Goal: Transaction & Acquisition: Download file/media

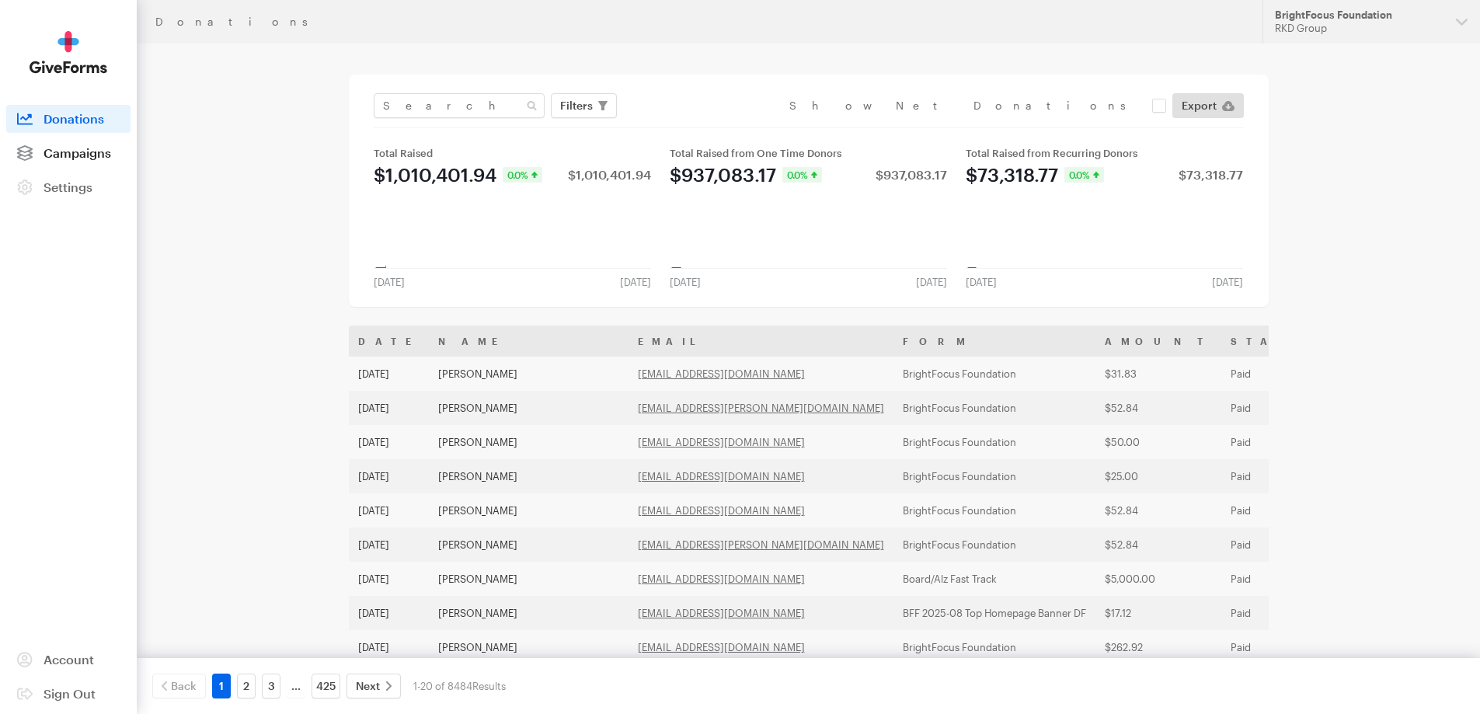
click at [88, 158] on span "Campaigns" at bounding box center [78, 152] width 68 height 15
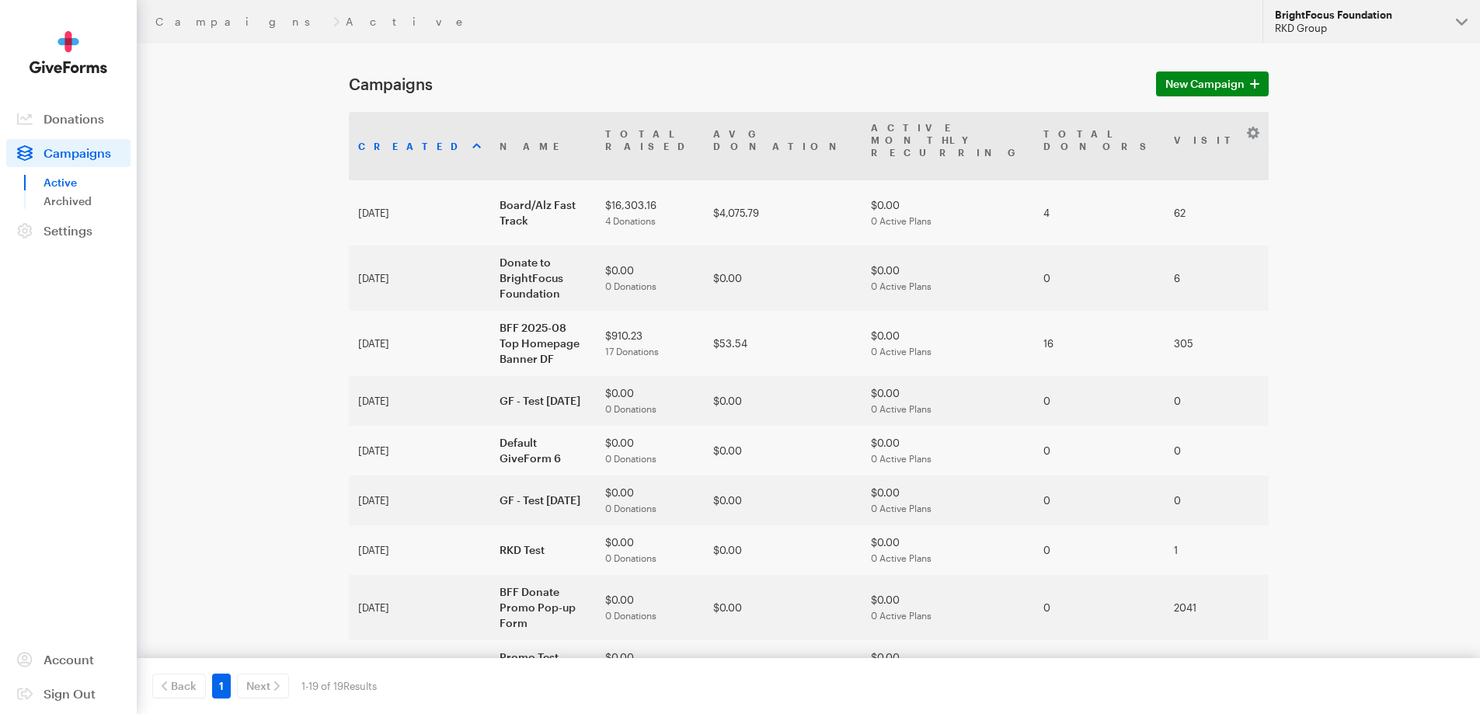
click at [1388, 12] on div "BrightFocus Foundation" at bounding box center [1359, 15] width 169 height 13
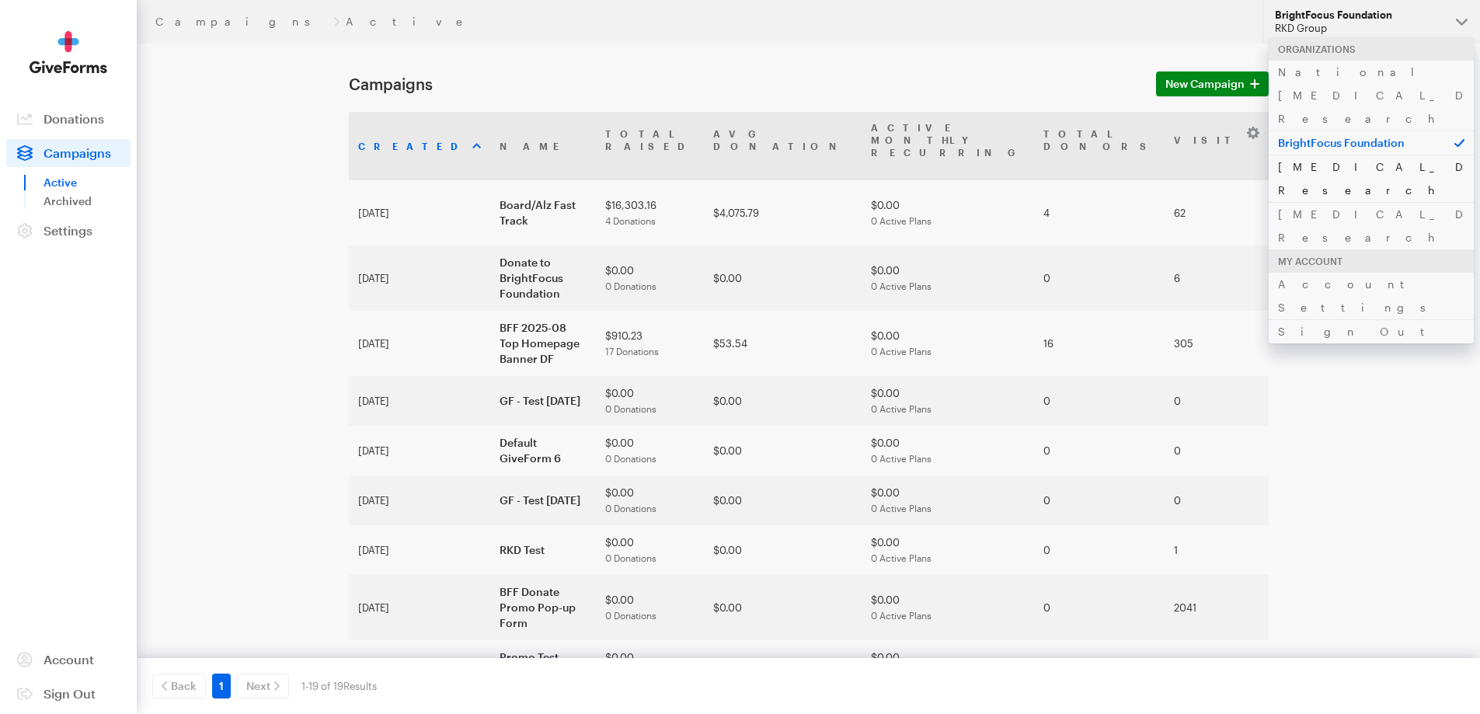
click at [1364, 155] on link "Alzheimer's Disease Research" at bounding box center [1371, 178] width 205 height 47
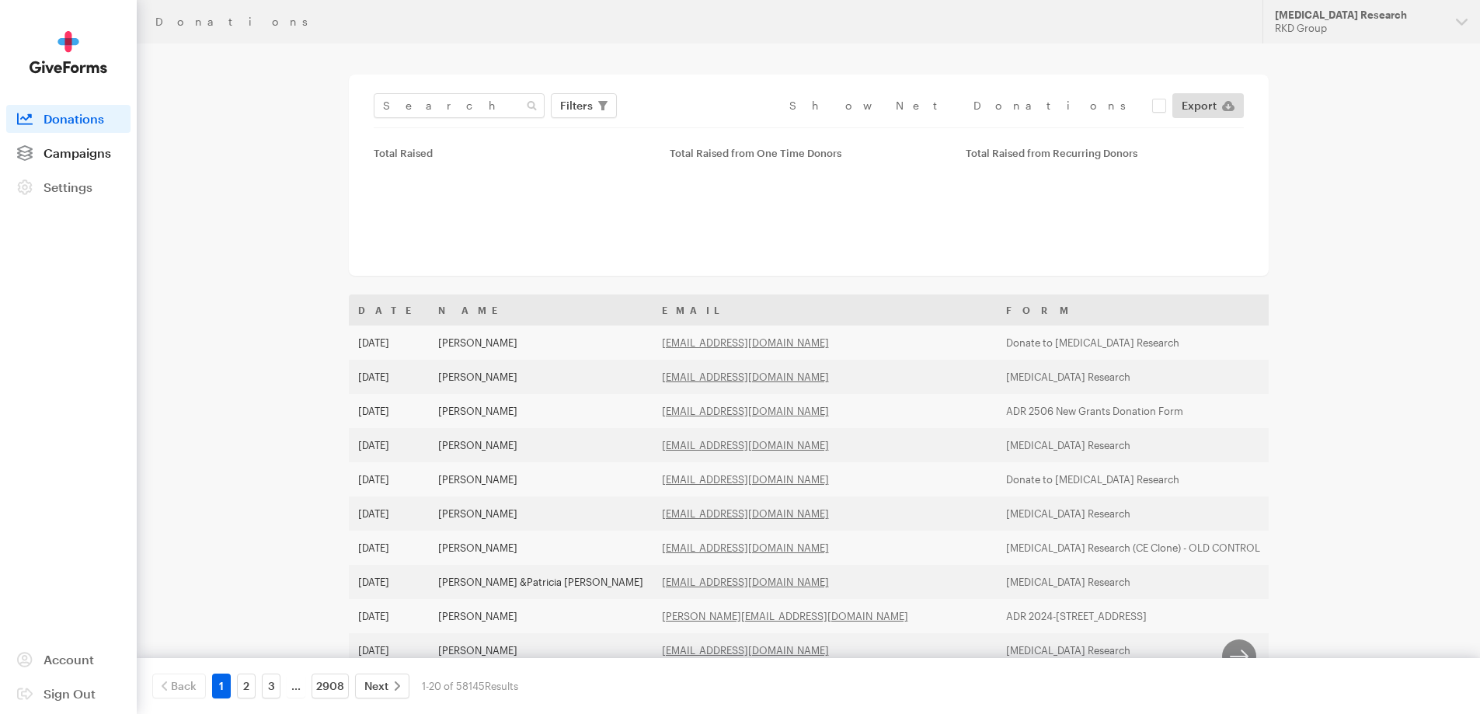
click at [74, 153] on span "Campaigns" at bounding box center [78, 152] width 68 height 15
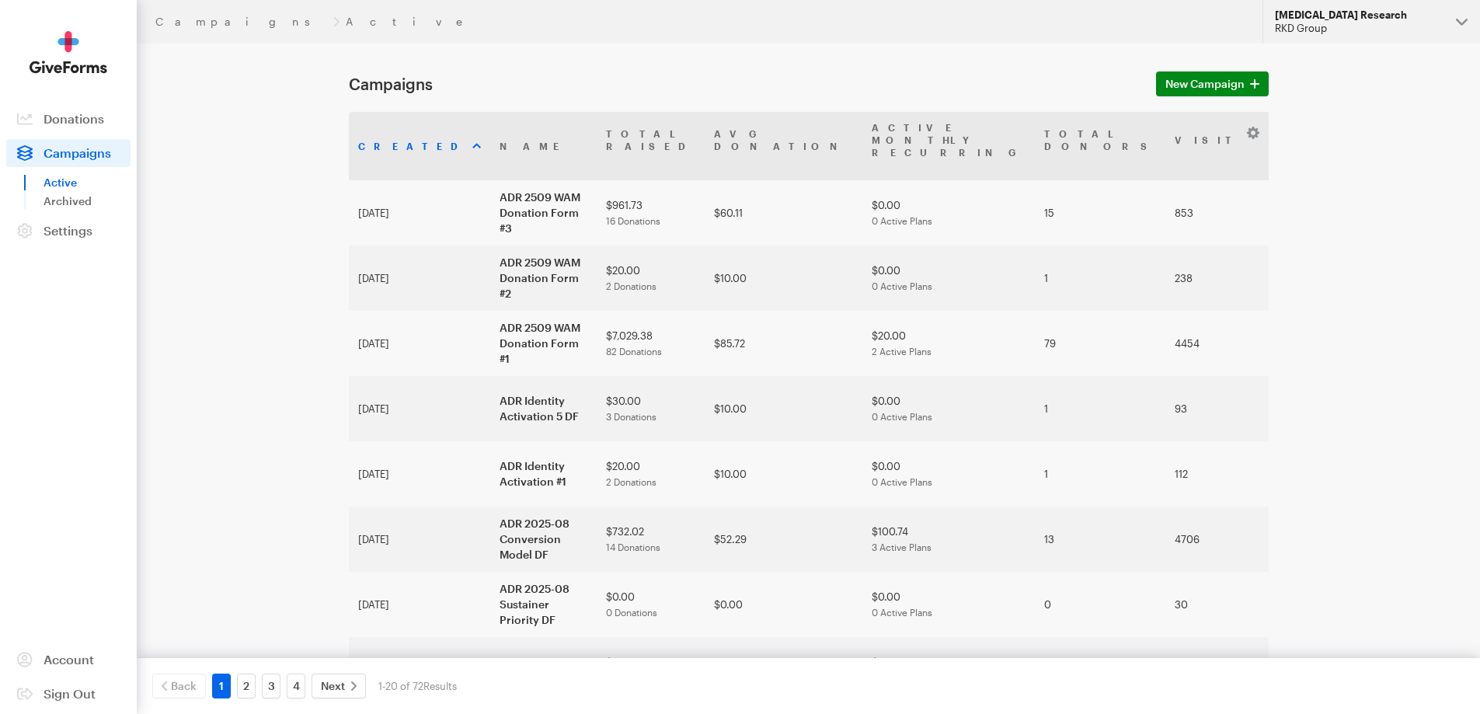
click at [1341, 26] on div "RKD Group" at bounding box center [1359, 28] width 169 height 13
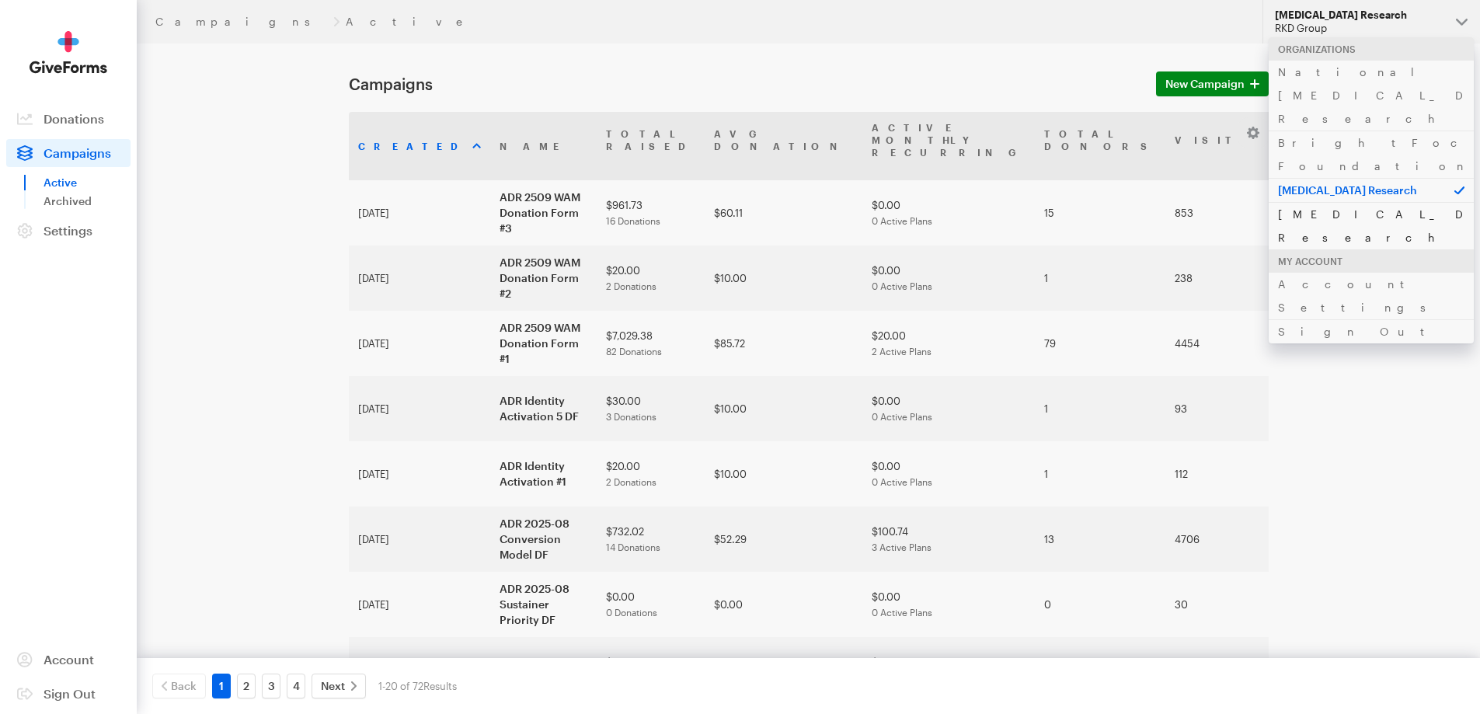
click at [1344, 202] on link "[MEDICAL_DATA] Research" at bounding box center [1371, 225] width 205 height 47
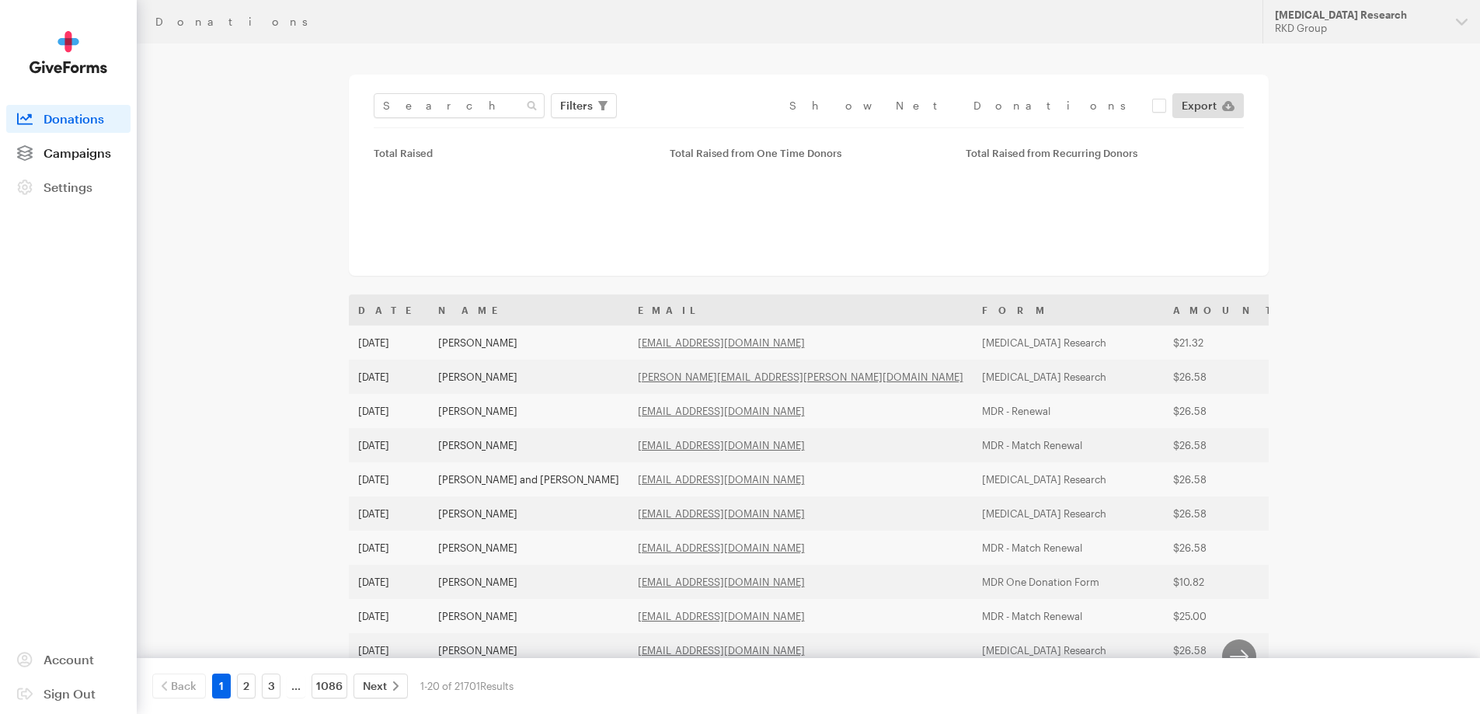
click at [82, 157] on span "Campaigns" at bounding box center [78, 152] width 68 height 15
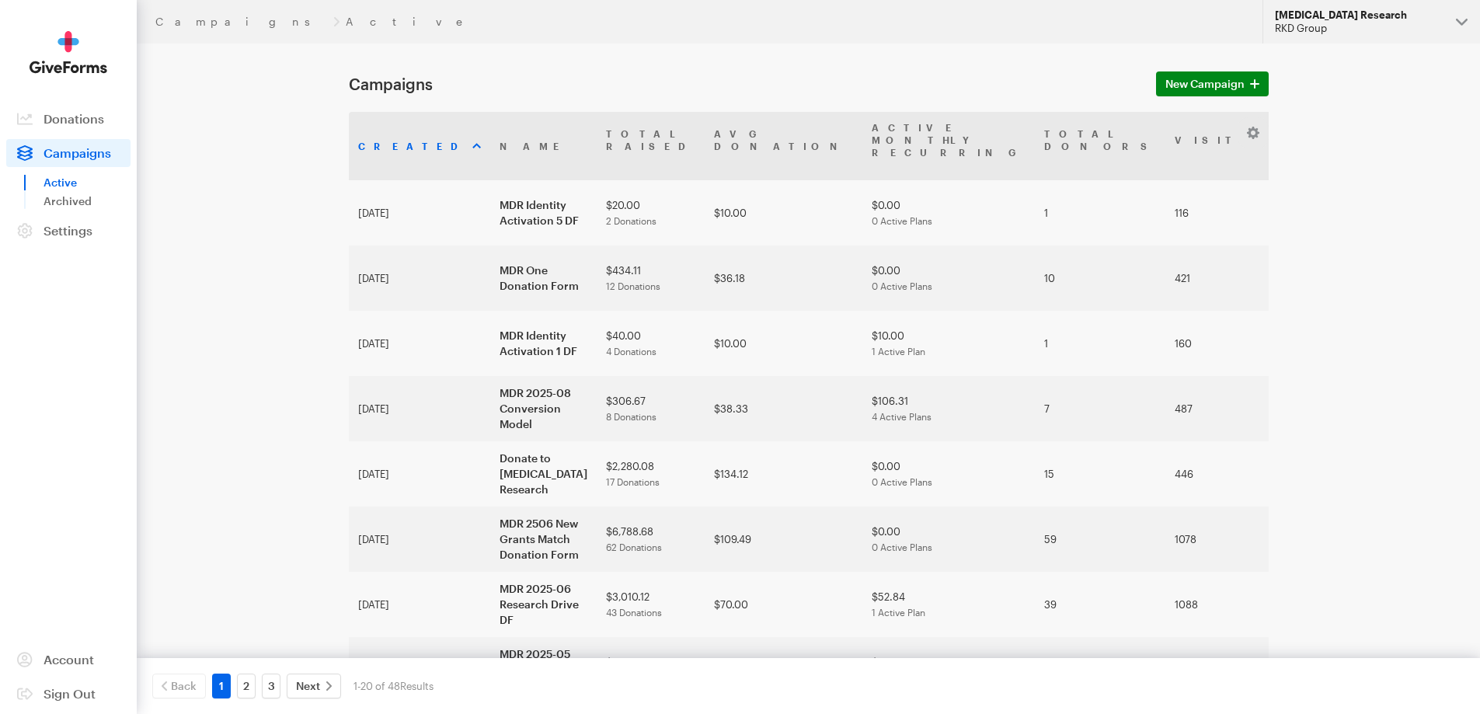
click at [1357, 23] on div "RKD Group" at bounding box center [1359, 28] width 169 height 13
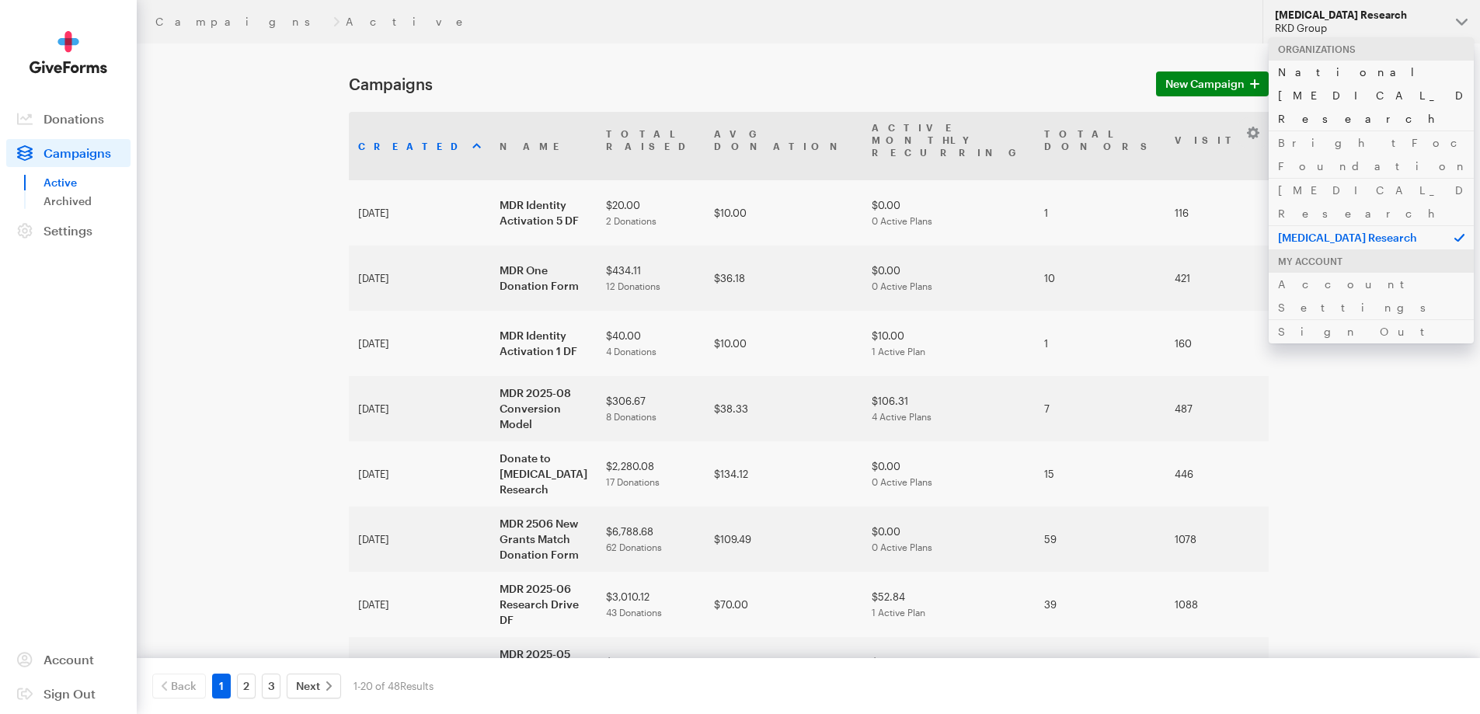
click at [1352, 68] on link "National [MEDICAL_DATA] Research" at bounding box center [1371, 95] width 205 height 71
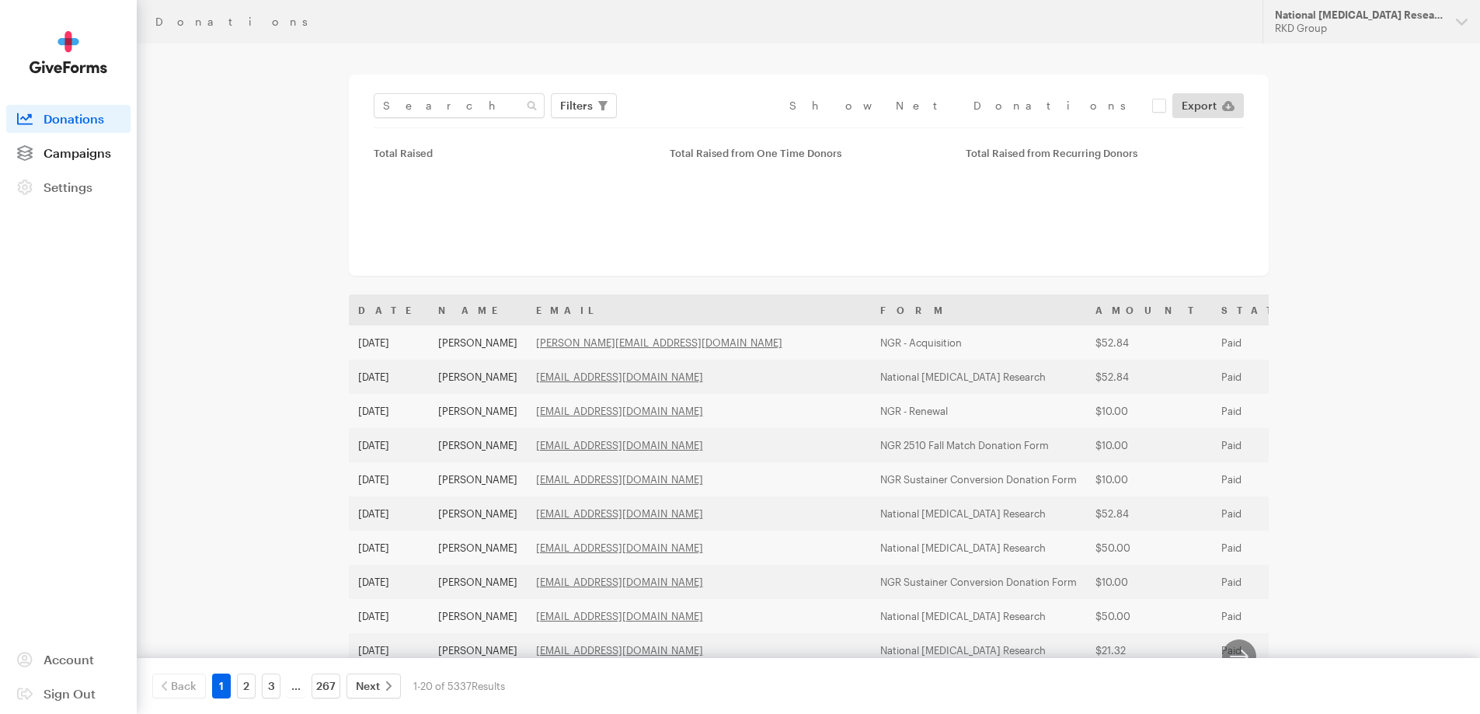
click at [87, 154] on span "Campaigns" at bounding box center [78, 152] width 68 height 15
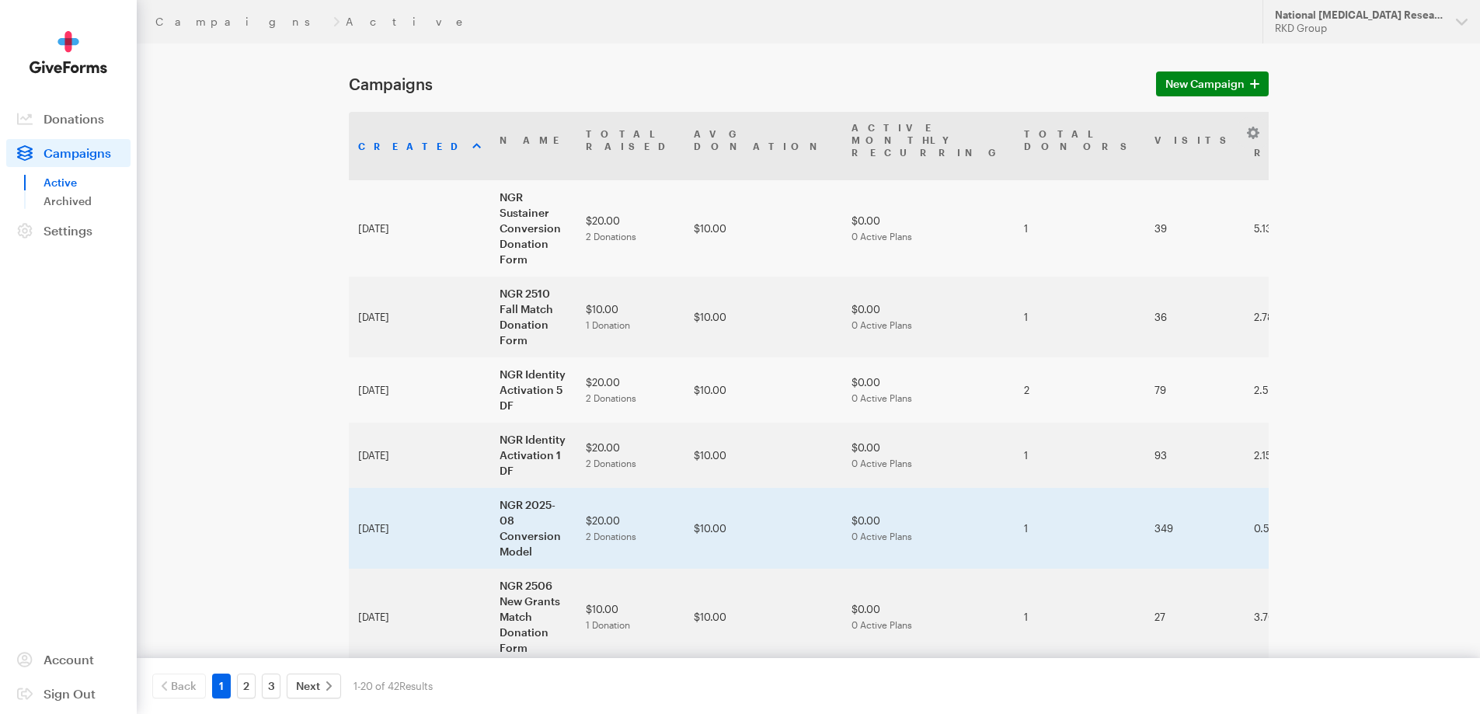
click at [490, 488] on td "NGR 2025-08 Conversion Model" at bounding box center [533, 528] width 86 height 81
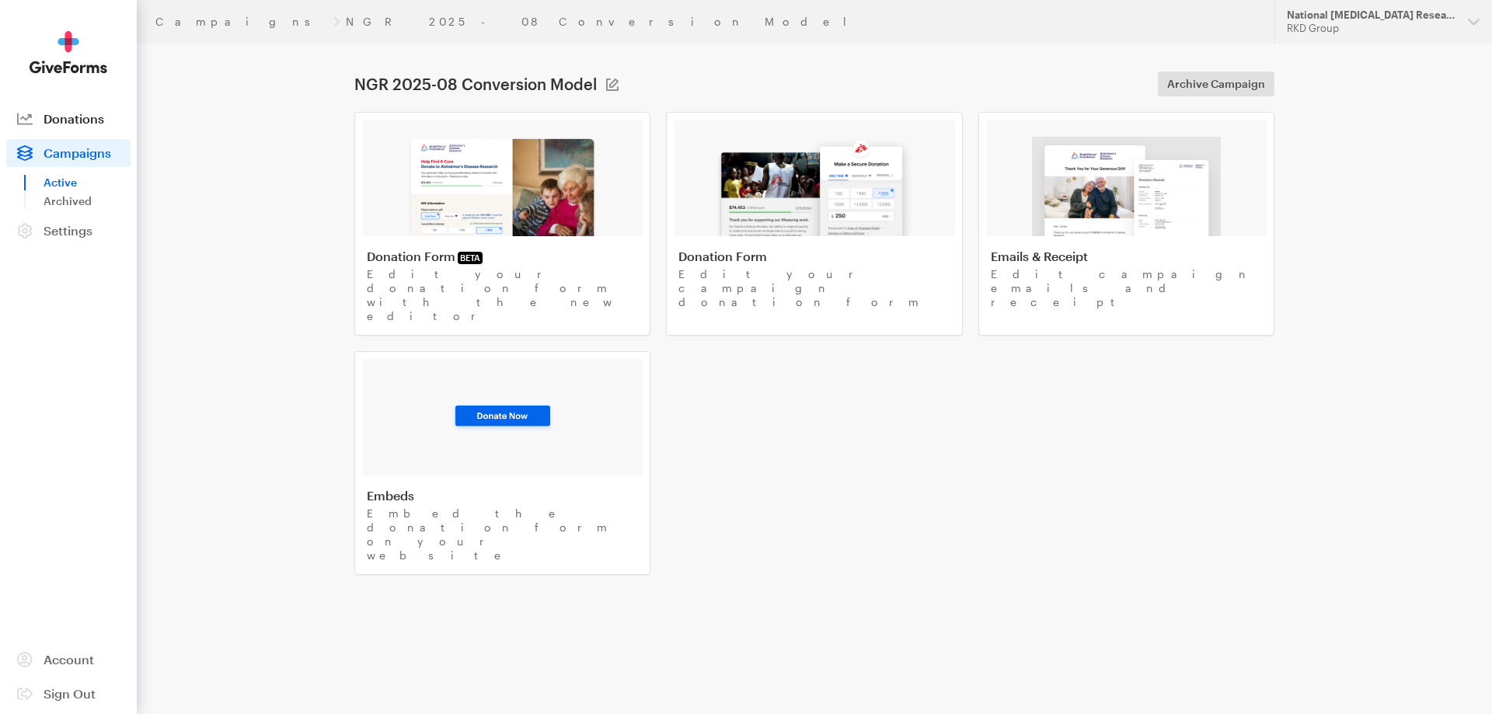
click at [80, 122] on span "Donations" at bounding box center [74, 118] width 61 height 15
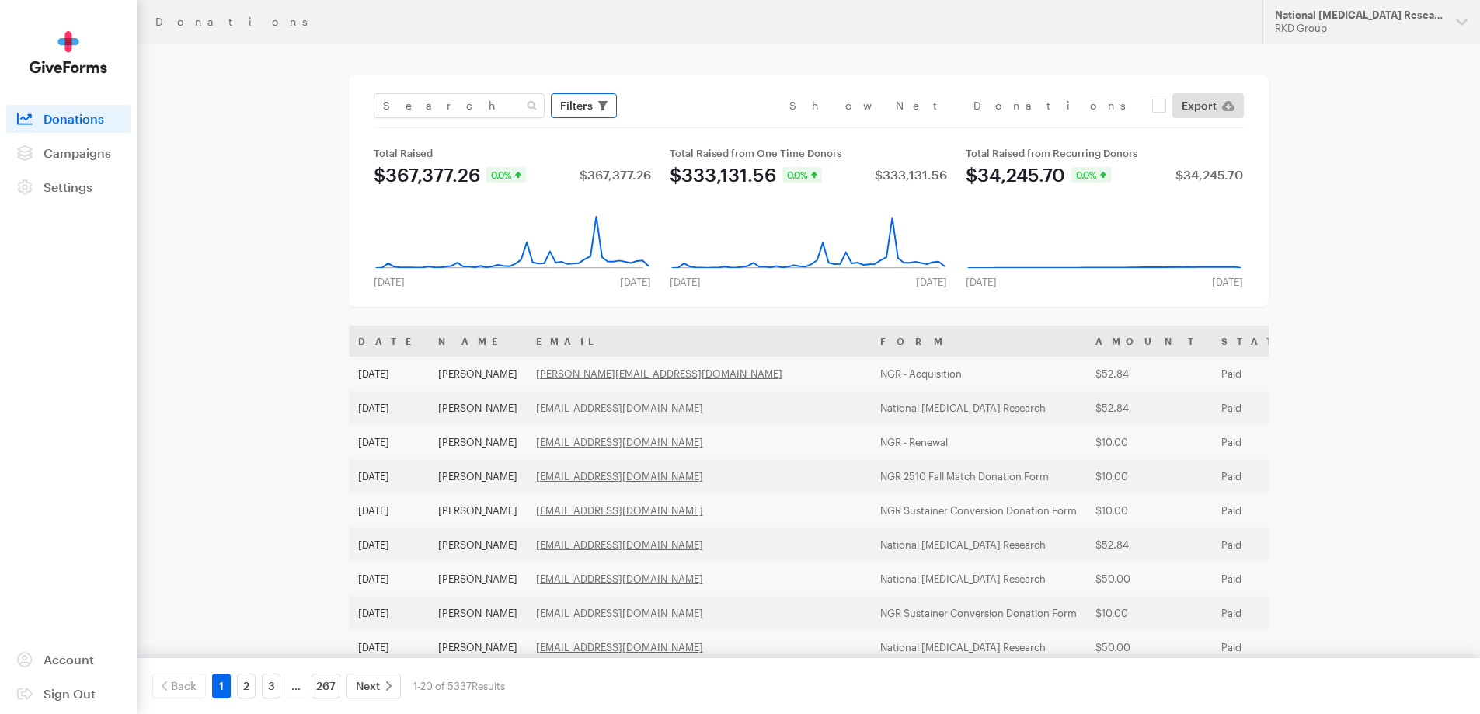
click at [602, 96] on span "button" at bounding box center [602, 105] width 9 height 19
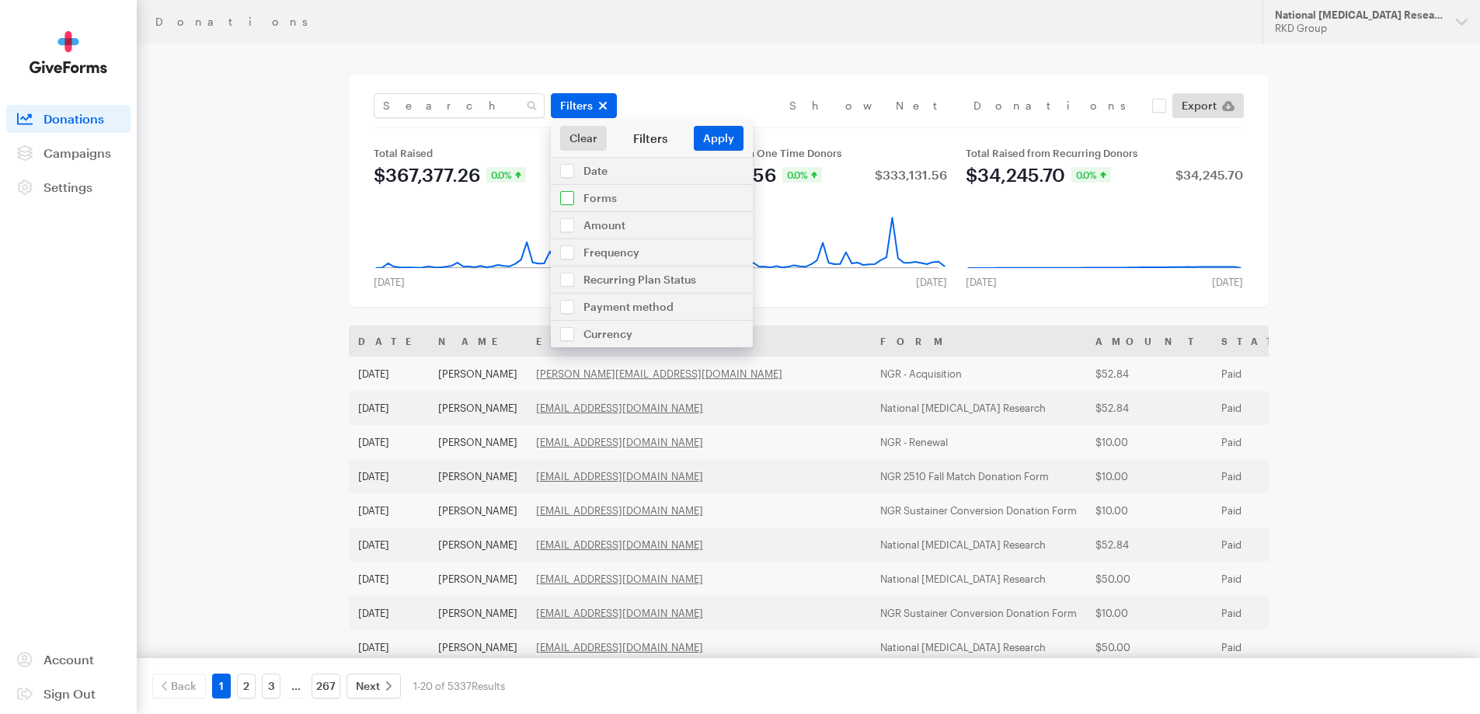
click at [602, 193] on input "checkbox" at bounding box center [652, 198] width 202 height 26
checkbox input "true"
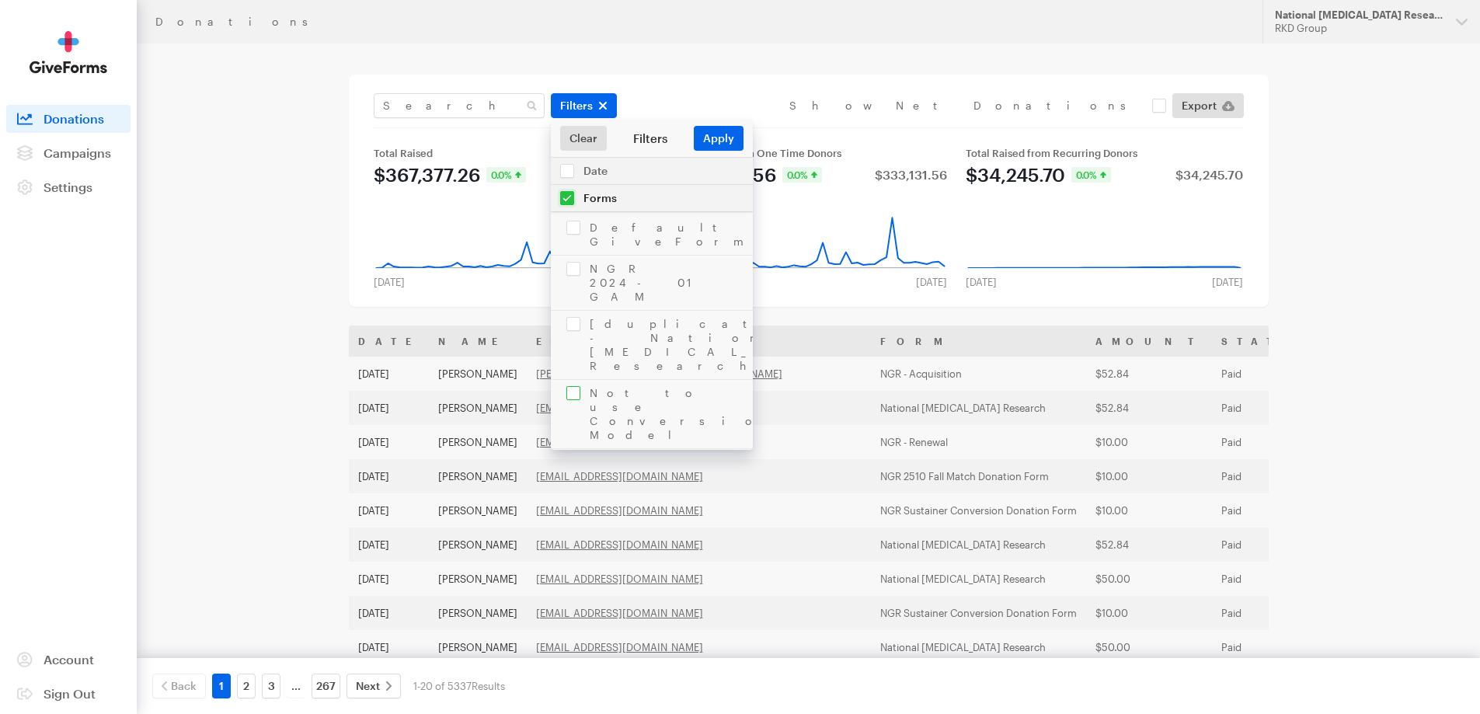
click at [642, 380] on input "checkbox" at bounding box center [652, 414] width 202 height 68
click at [640, 380] on input "checkbox" at bounding box center [652, 414] width 202 height 68
checkbox input "false"
click at [641, 449] on input "checkbox" at bounding box center [652, 483] width 202 height 68
checkbox input "true"
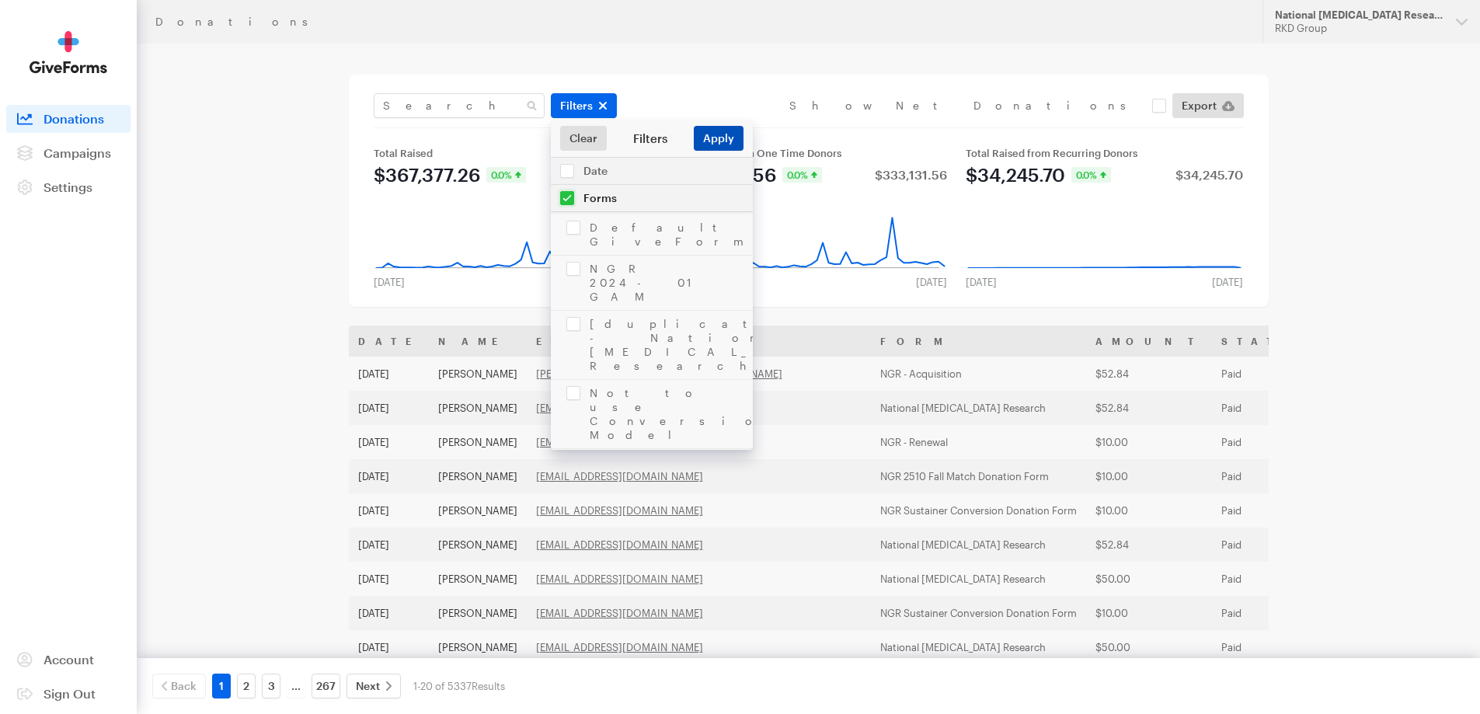
click at [721, 135] on button "Apply" at bounding box center [719, 138] width 50 height 25
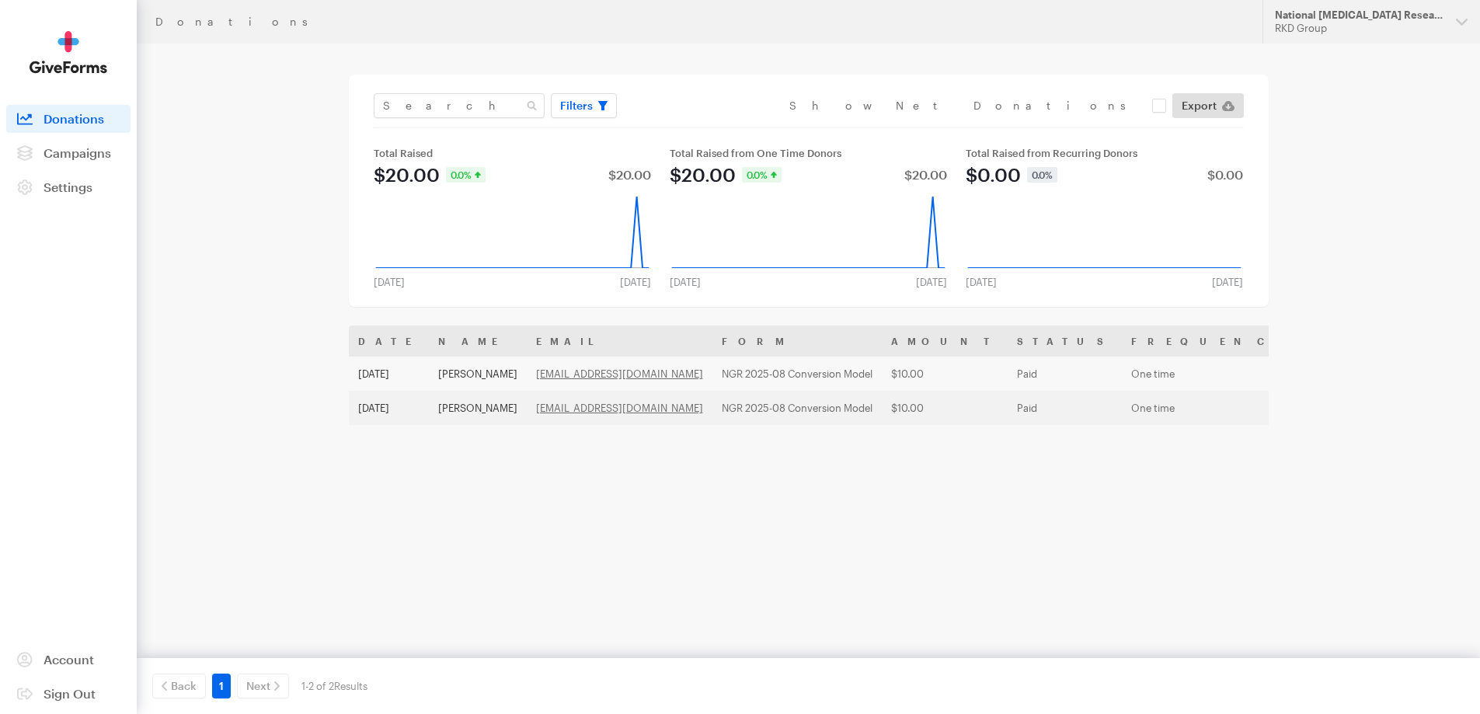
click at [660, 562] on div "Name Email Giving Form Designation Transaction Type Amount Payment Method Date …" at bounding box center [809, 481] width 920 height 311
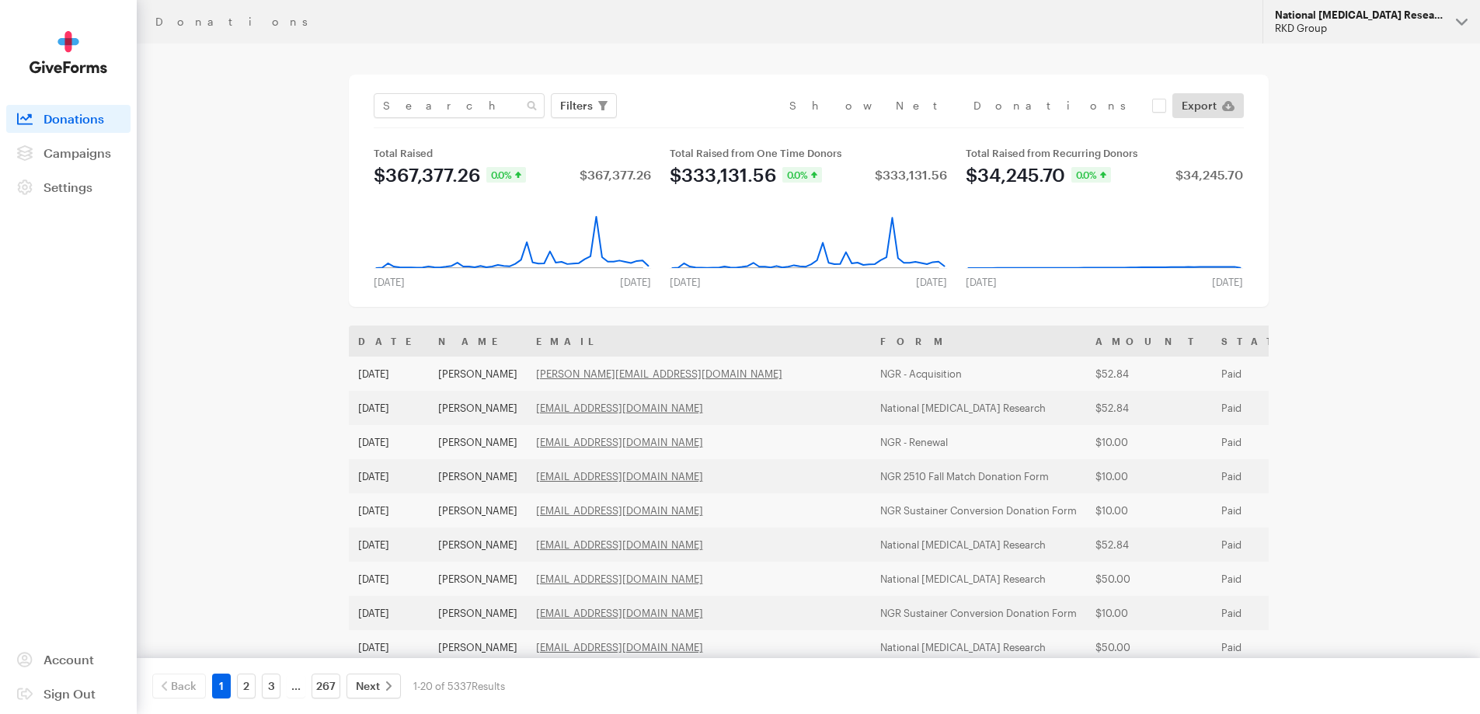
click at [1394, 12] on div "National [MEDICAL_DATA] Research" at bounding box center [1359, 15] width 169 height 13
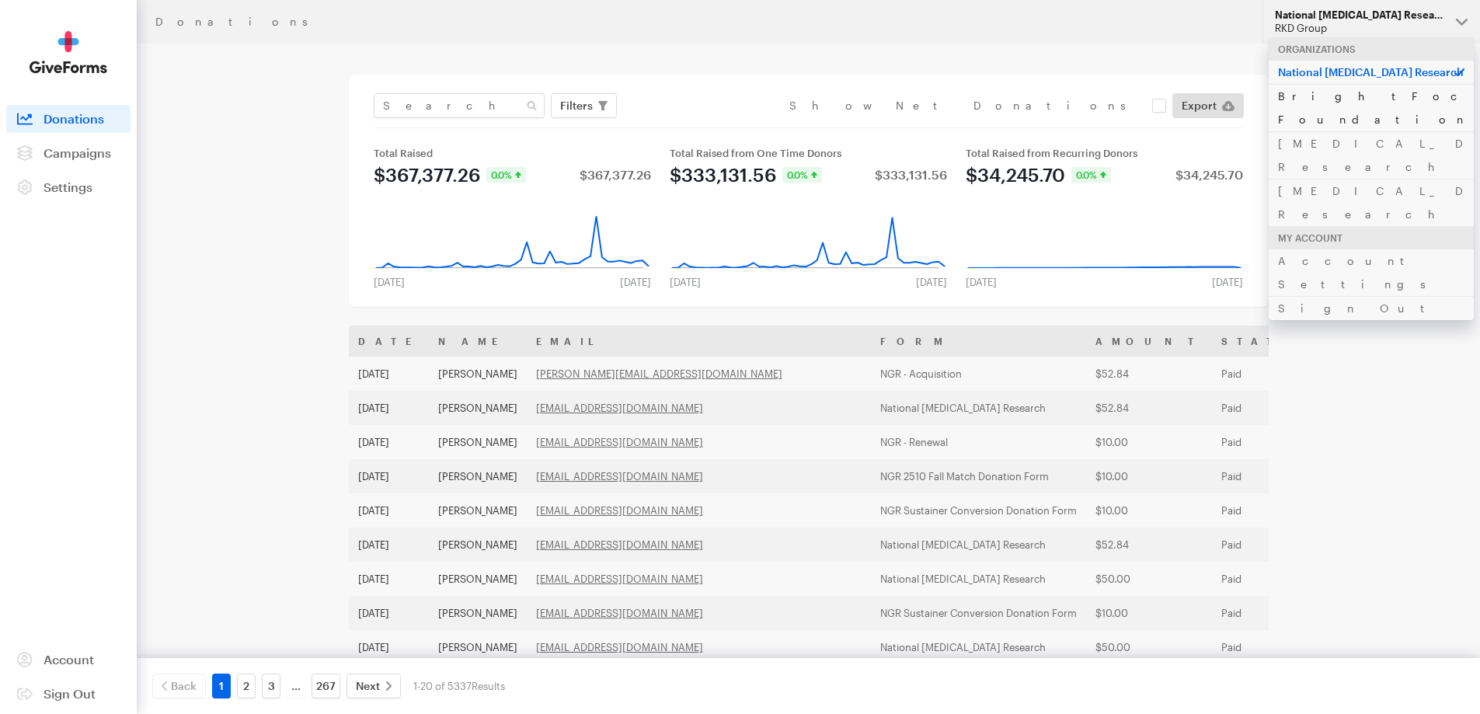
click at [1350, 99] on link "BrightFocus Foundation" at bounding box center [1371, 107] width 205 height 47
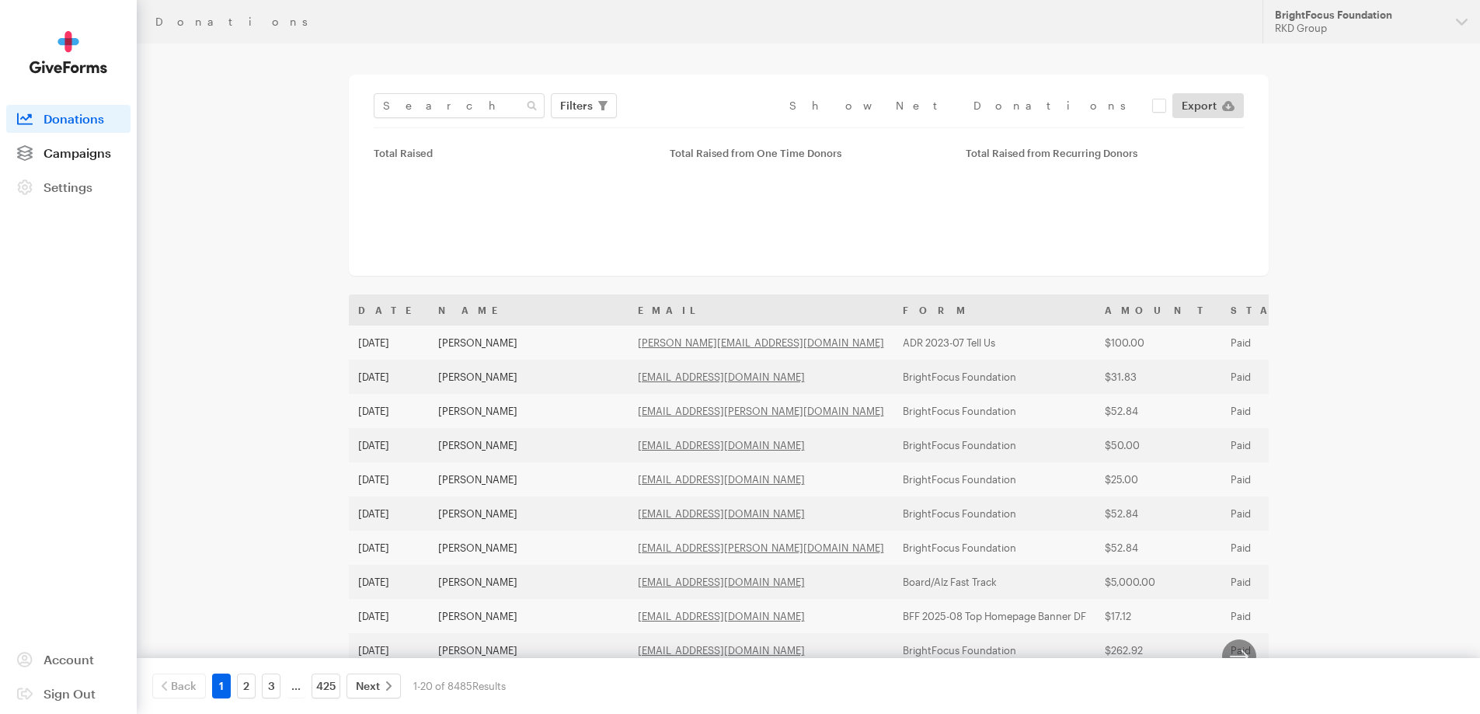
click at [87, 161] on link "Campaigns" at bounding box center [68, 153] width 124 height 28
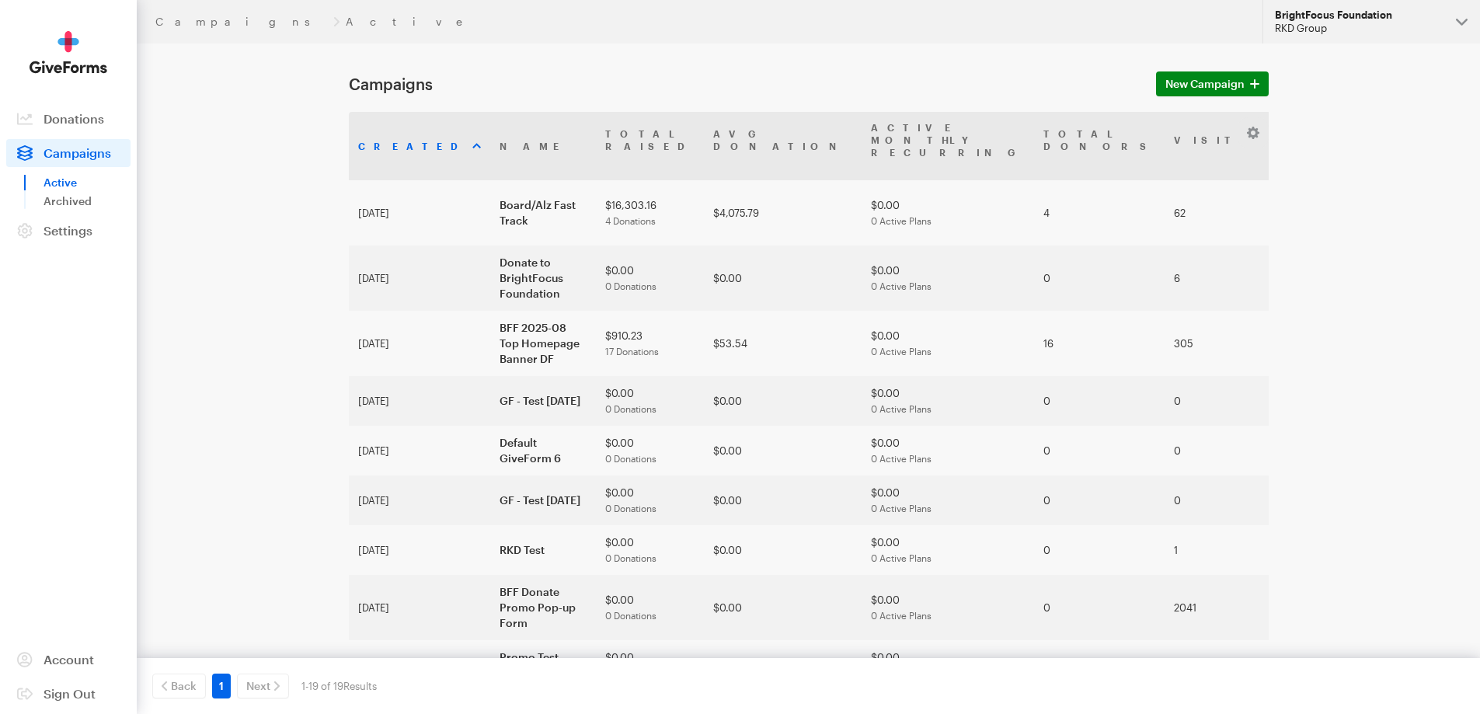
click at [1387, 3] on button "BrightFocus Foundation RKD Group" at bounding box center [1371, 22] width 218 height 44
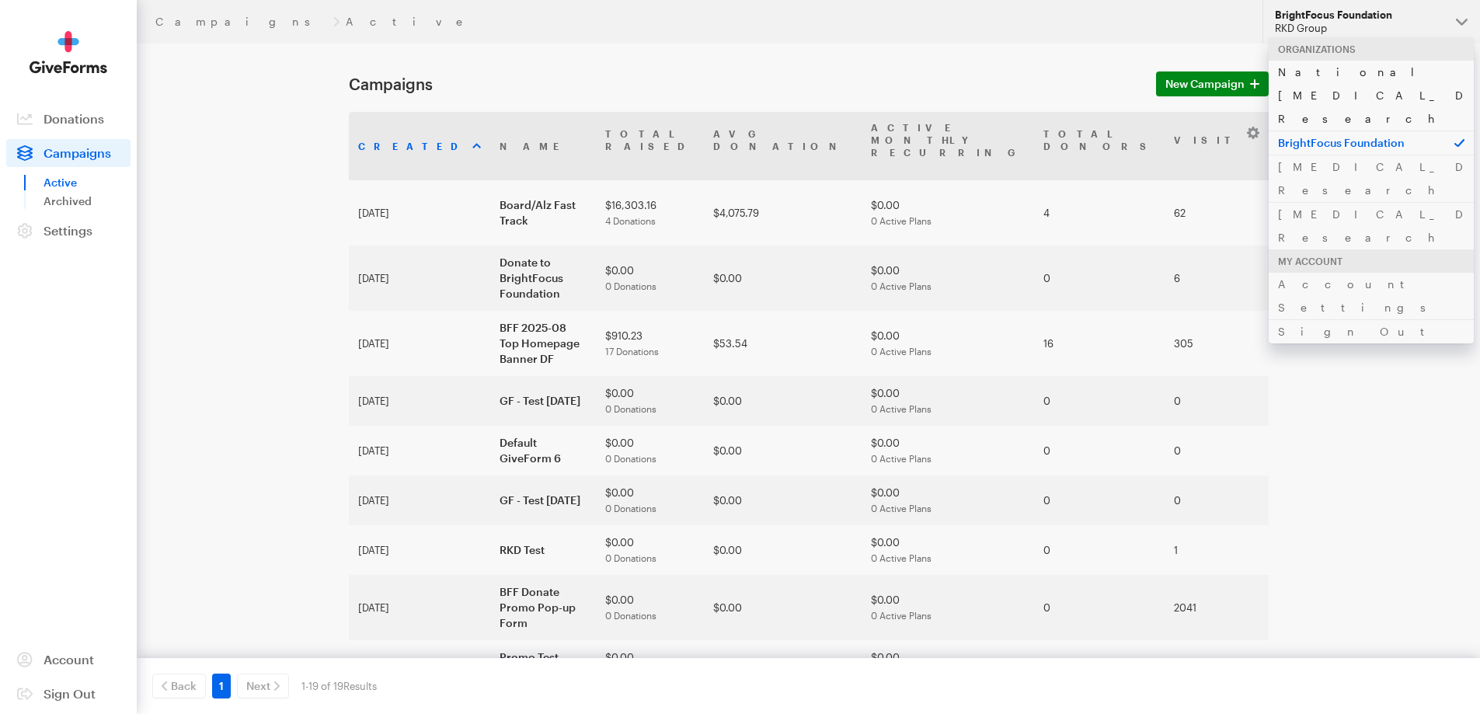
click at [1333, 71] on link "National [MEDICAL_DATA] Research" at bounding box center [1371, 95] width 205 height 71
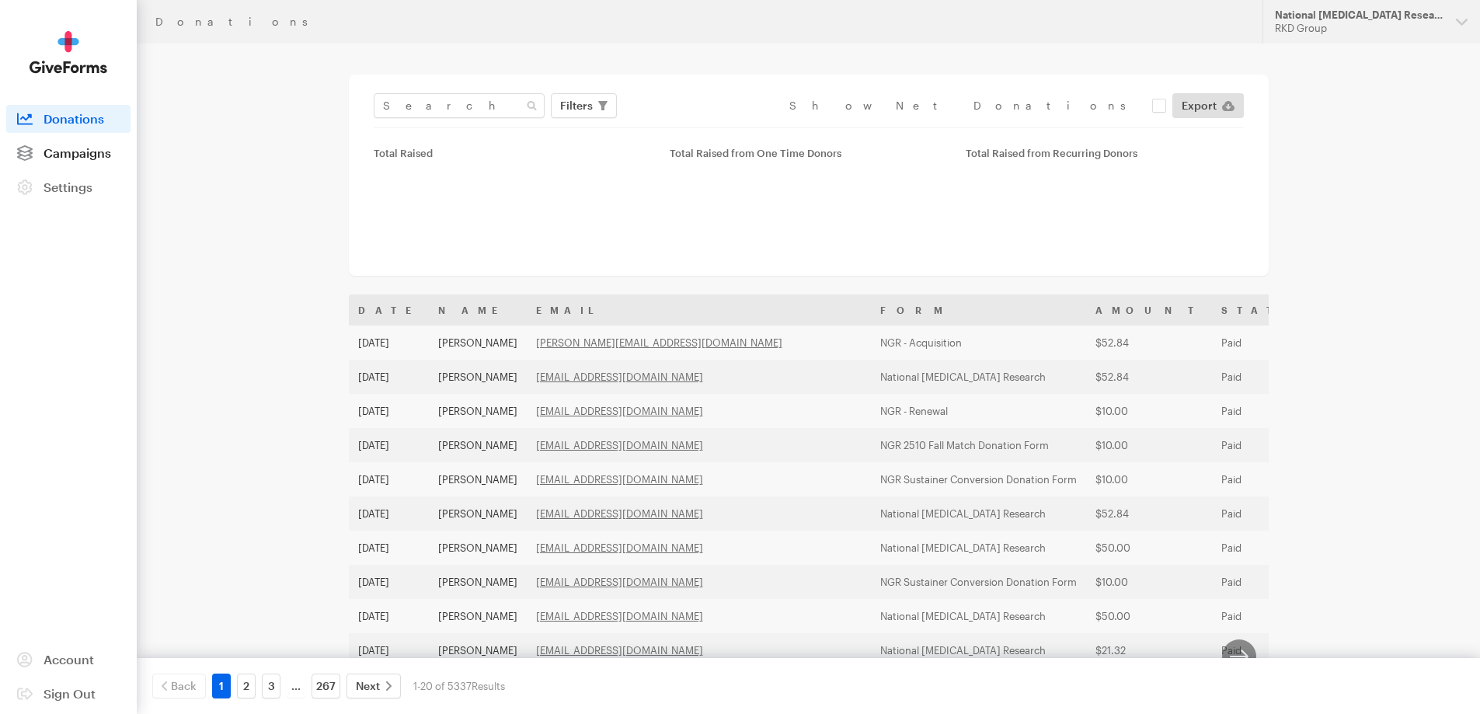
click at [81, 151] on span "Campaigns" at bounding box center [78, 152] width 68 height 15
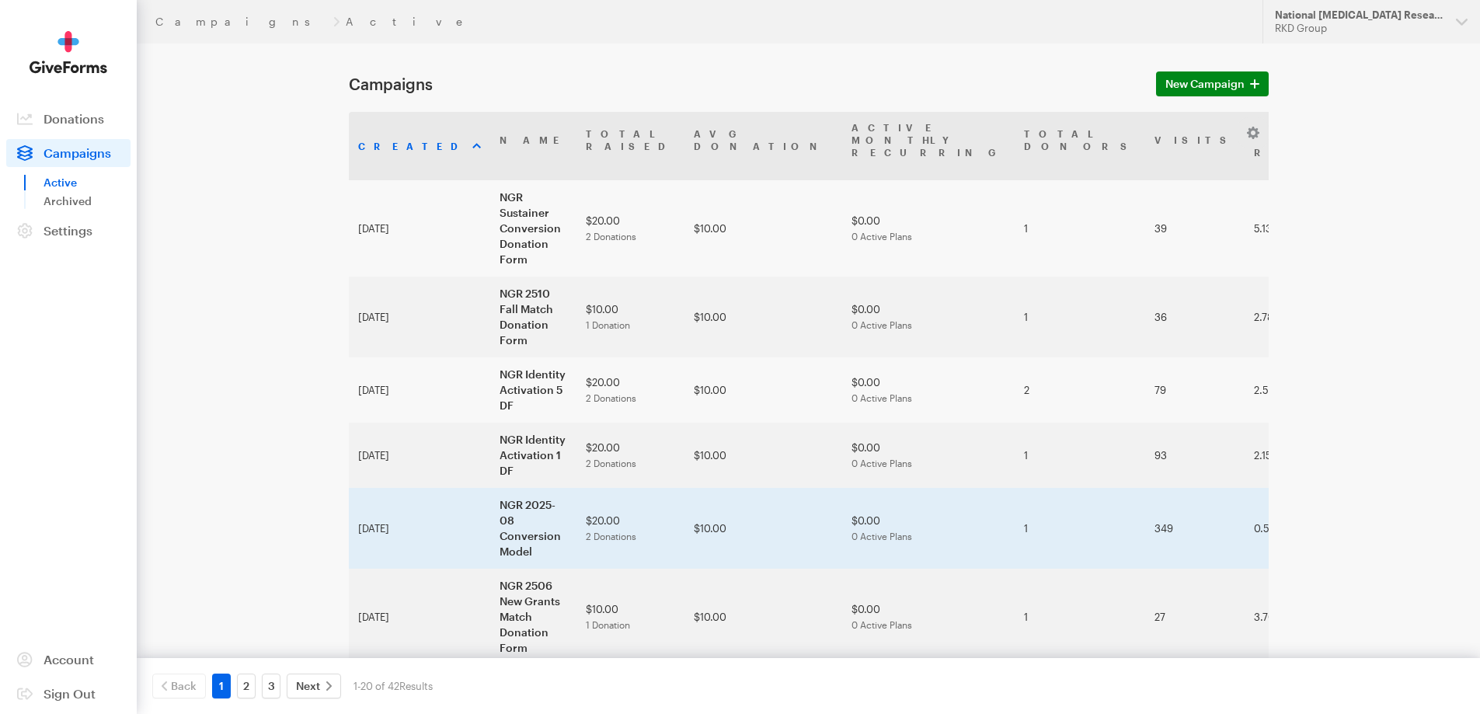
click at [493, 488] on td "NGR 2025-08 Conversion Model" at bounding box center [533, 528] width 86 height 81
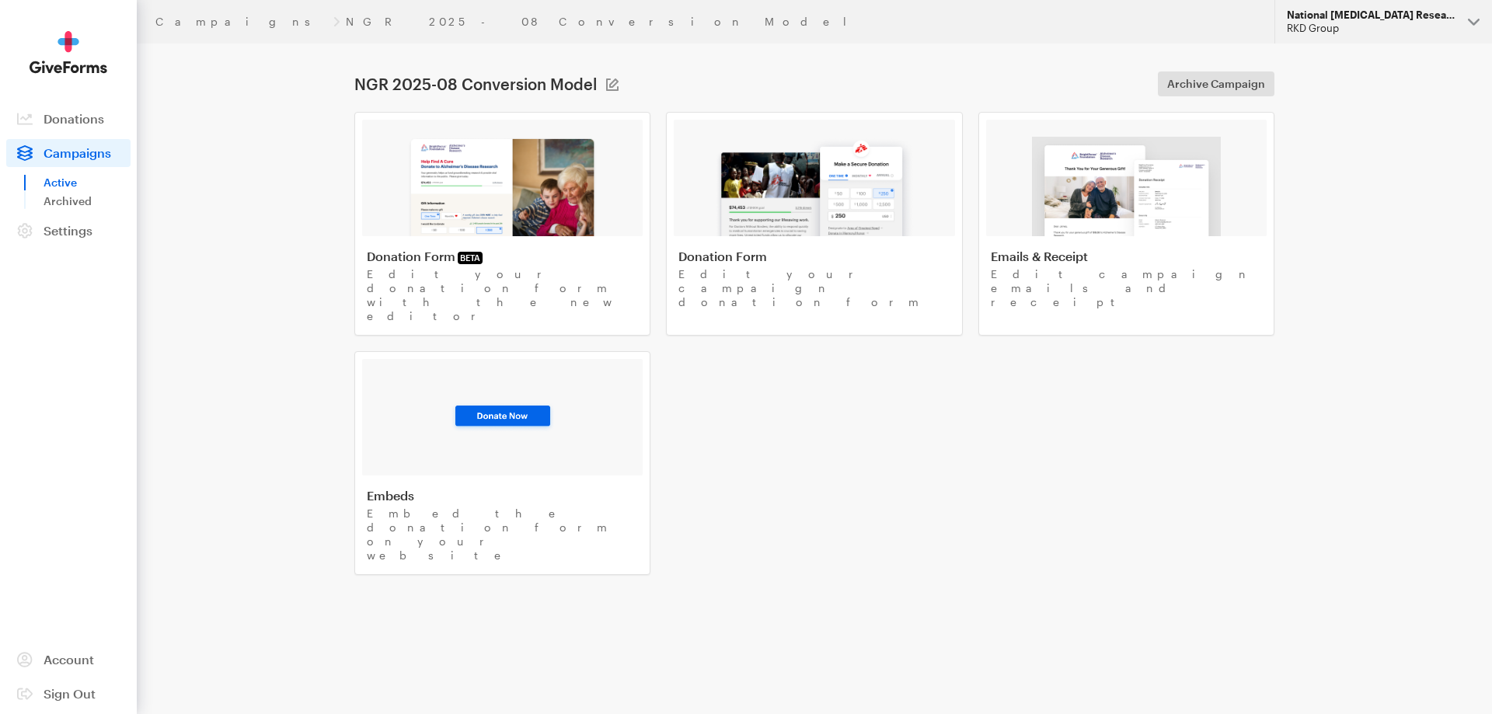
click at [1428, 19] on div "National [MEDICAL_DATA] Research" at bounding box center [1370, 15] width 169 height 13
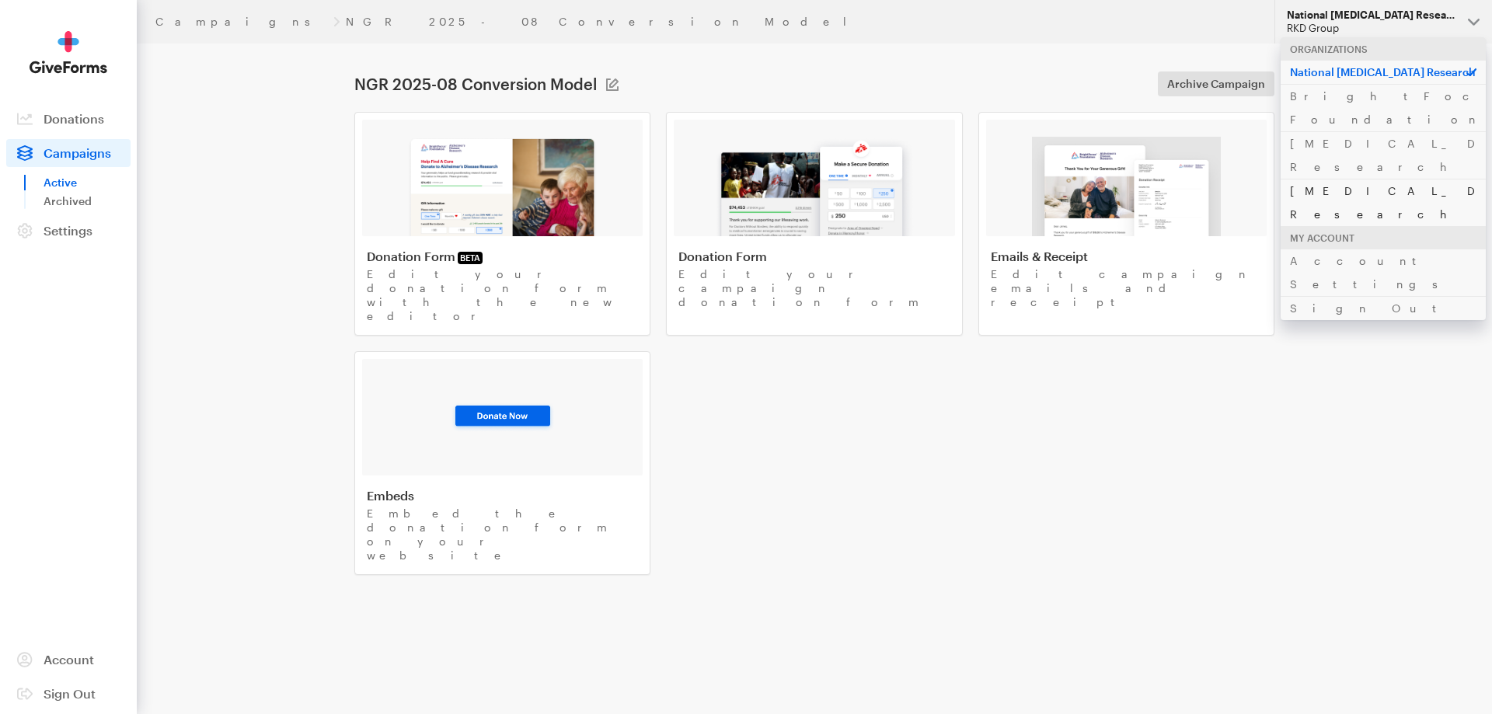
click at [1345, 179] on link "[MEDICAL_DATA] Research" at bounding box center [1382, 202] width 205 height 47
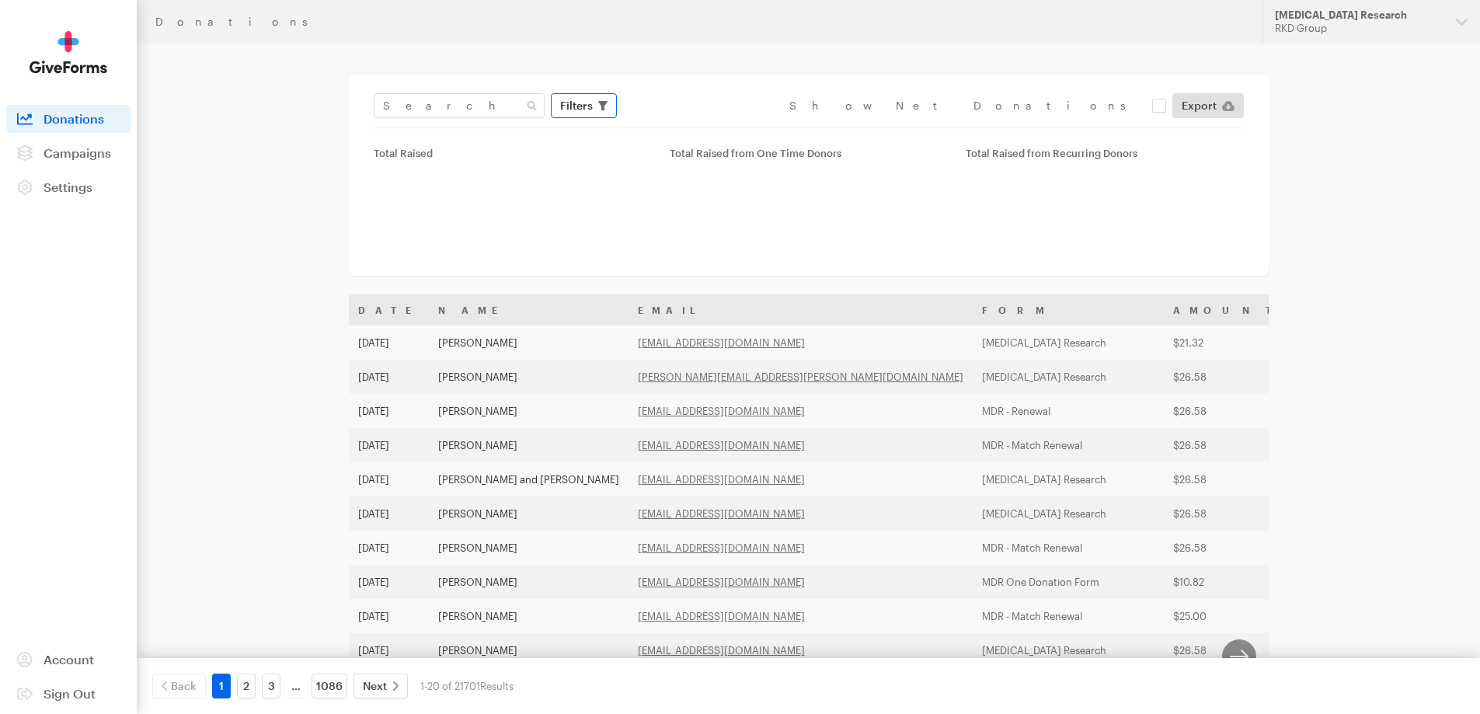
click at [587, 97] on span "Filters" at bounding box center [576, 105] width 33 height 19
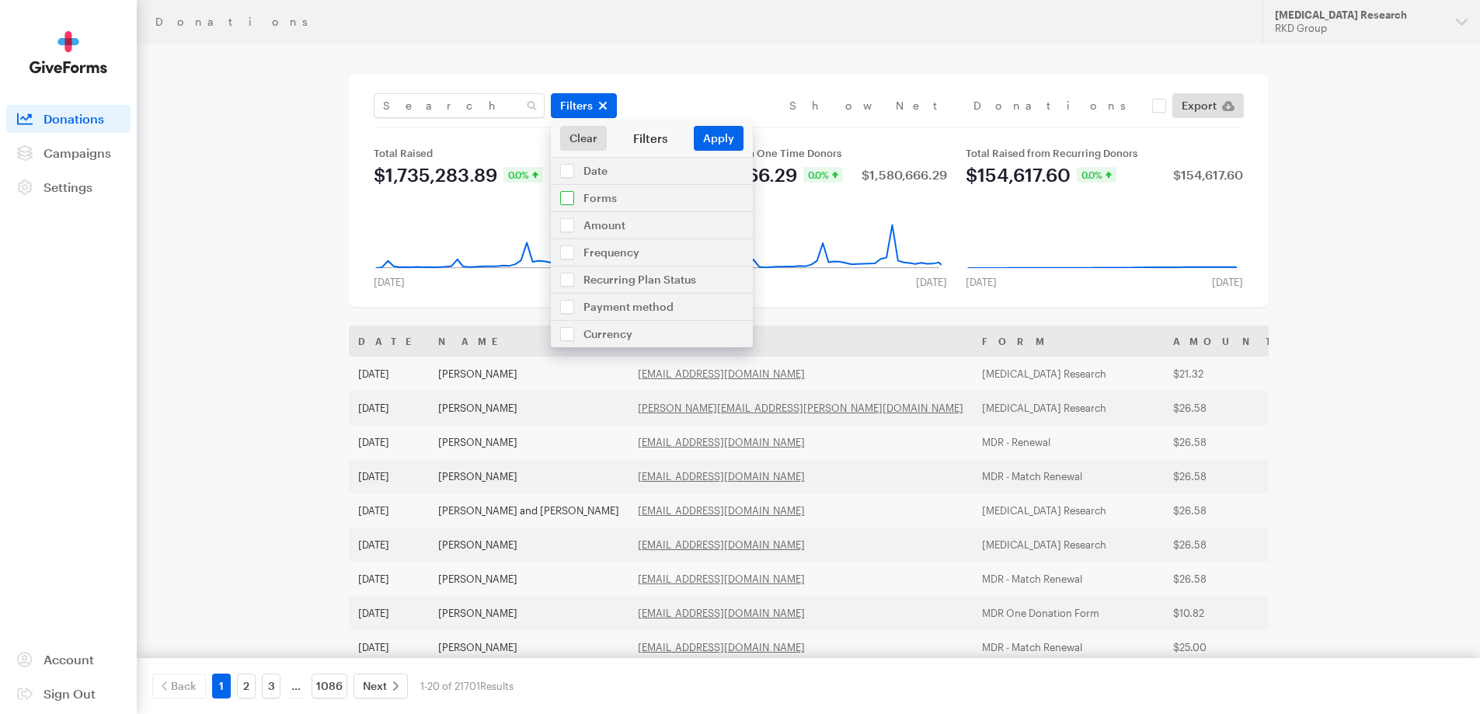
click at [573, 200] on input "checkbox" at bounding box center [652, 198] width 202 height 26
checkbox input "true"
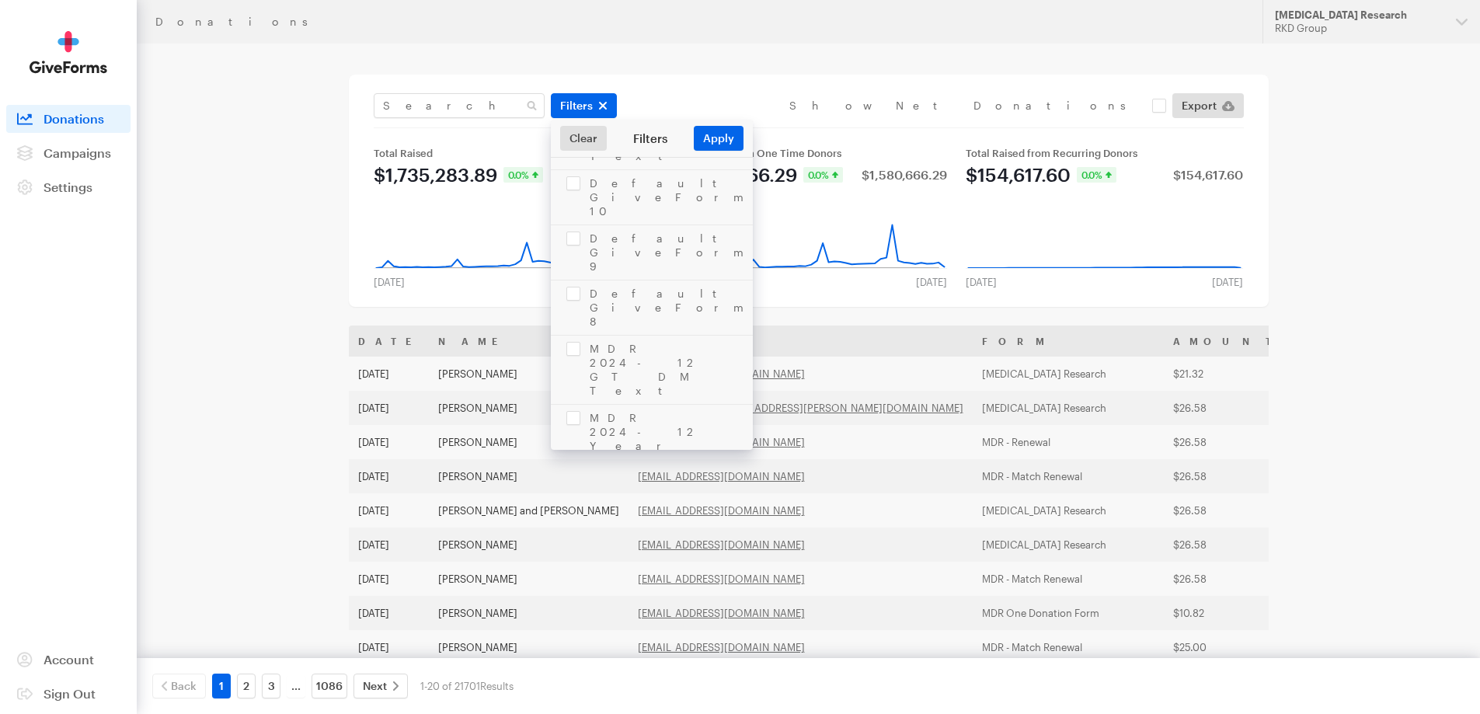
scroll to position [1243, 0]
checkbox input "true"
click at [719, 134] on button "Apply" at bounding box center [719, 138] width 50 height 25
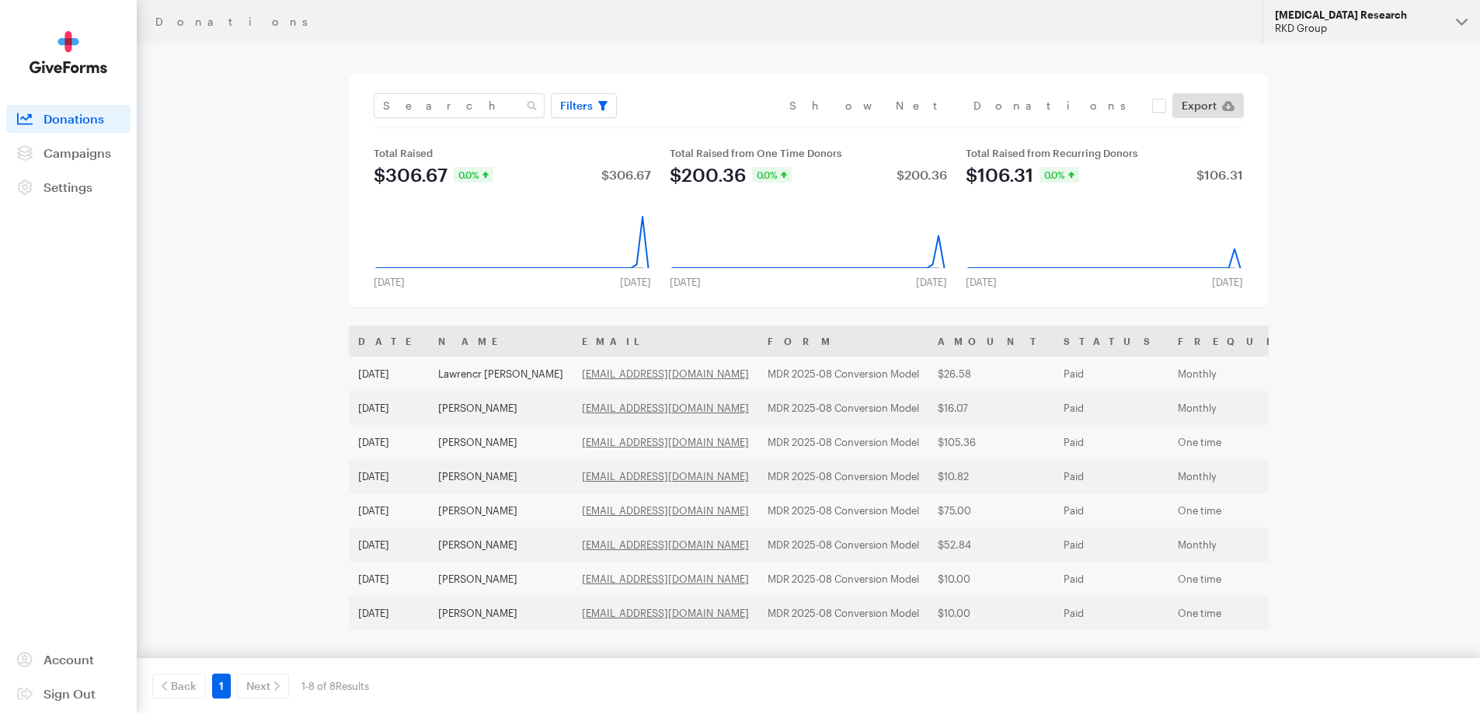
click at [1329, 18] on div "[MEDICAL_DATA] Research" at bounding box center [1359, 15] width 169 height 13
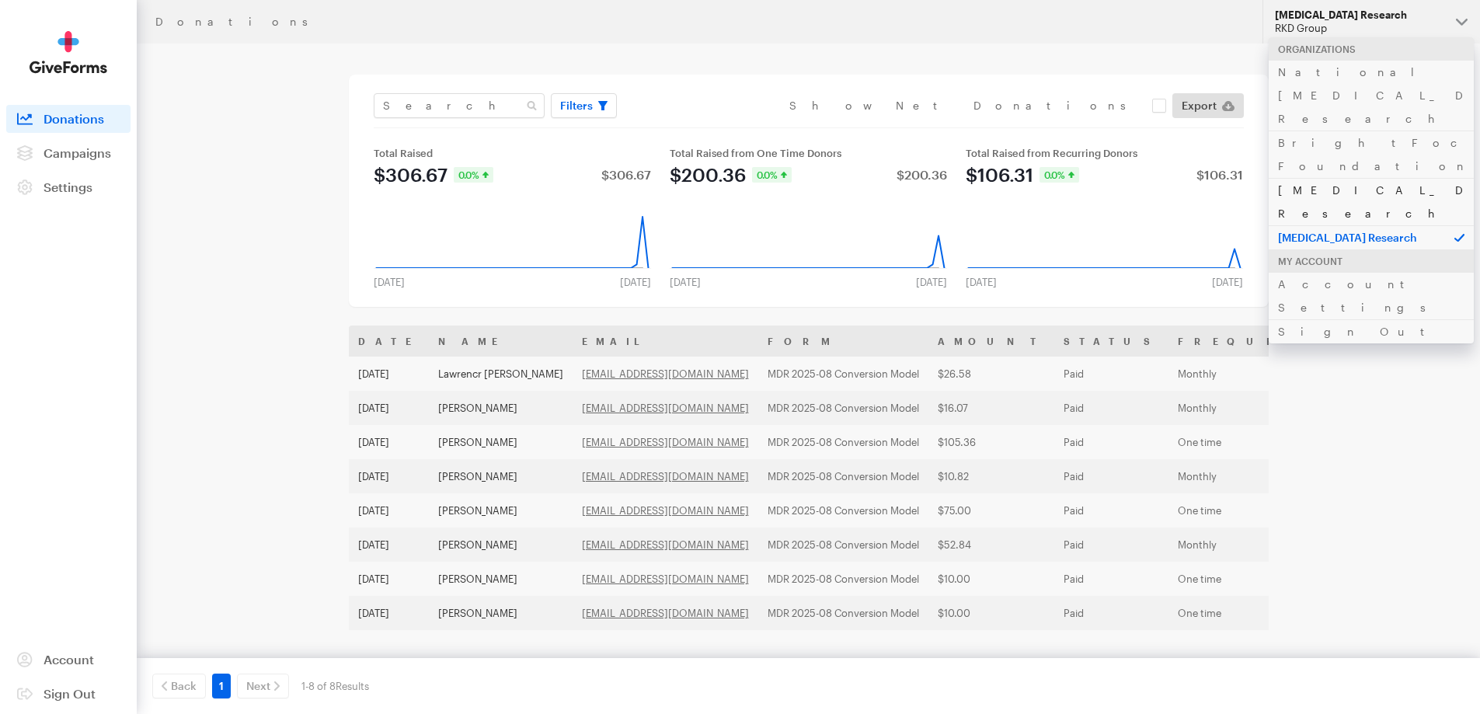
click at [1340, 178] on link "[MEDICAL_DATA] Research" at bounding box center [1371, 201] width 205 height 47
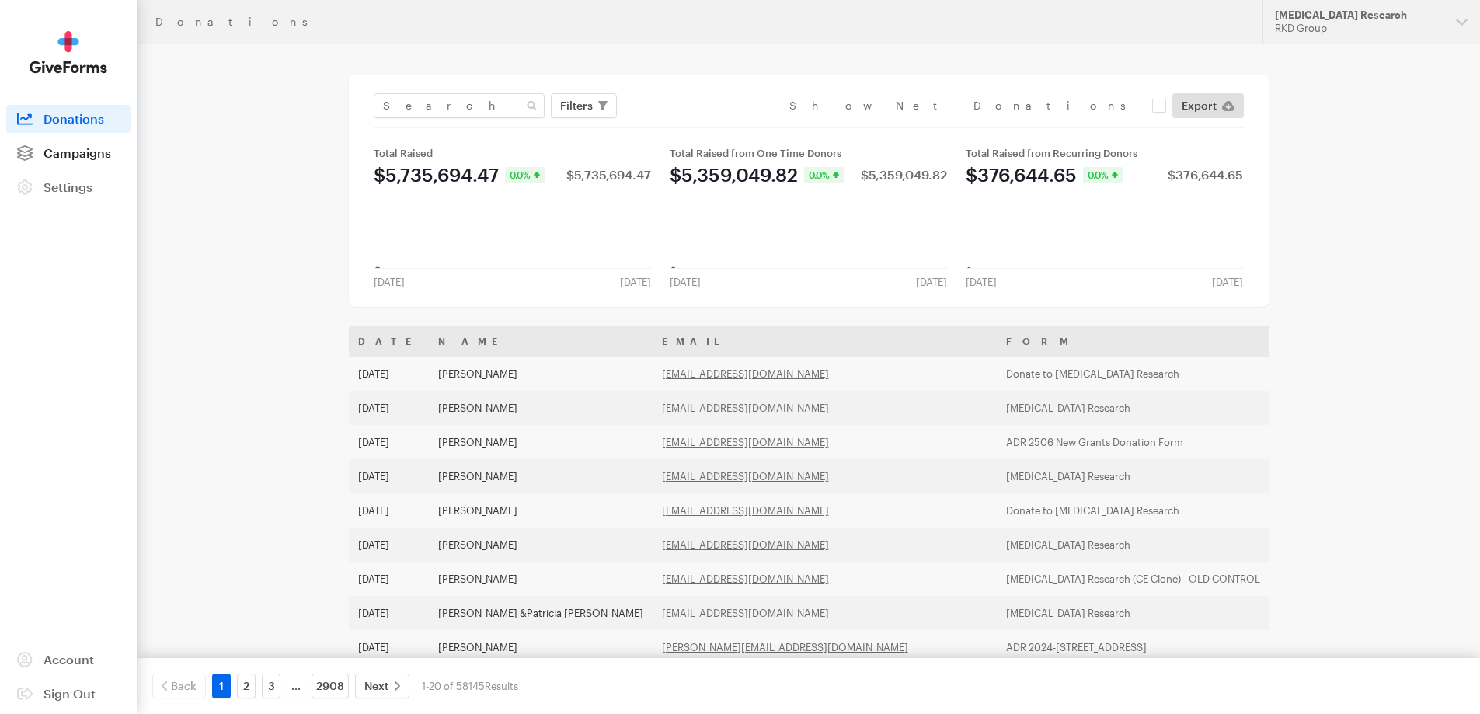
click at [107, 152] on span "Campaigns" at bounding box center [78, 152] width 68 height 15
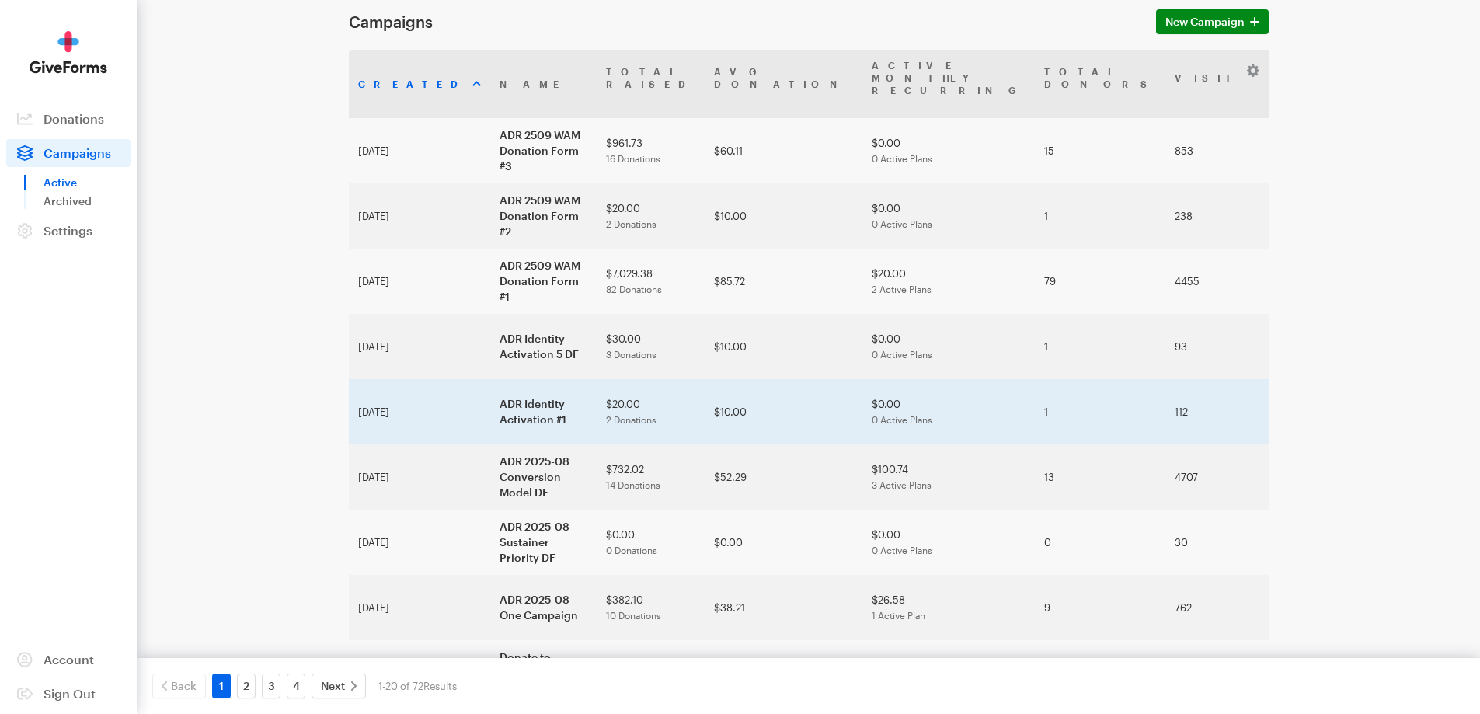
scroll to position [155, 0]
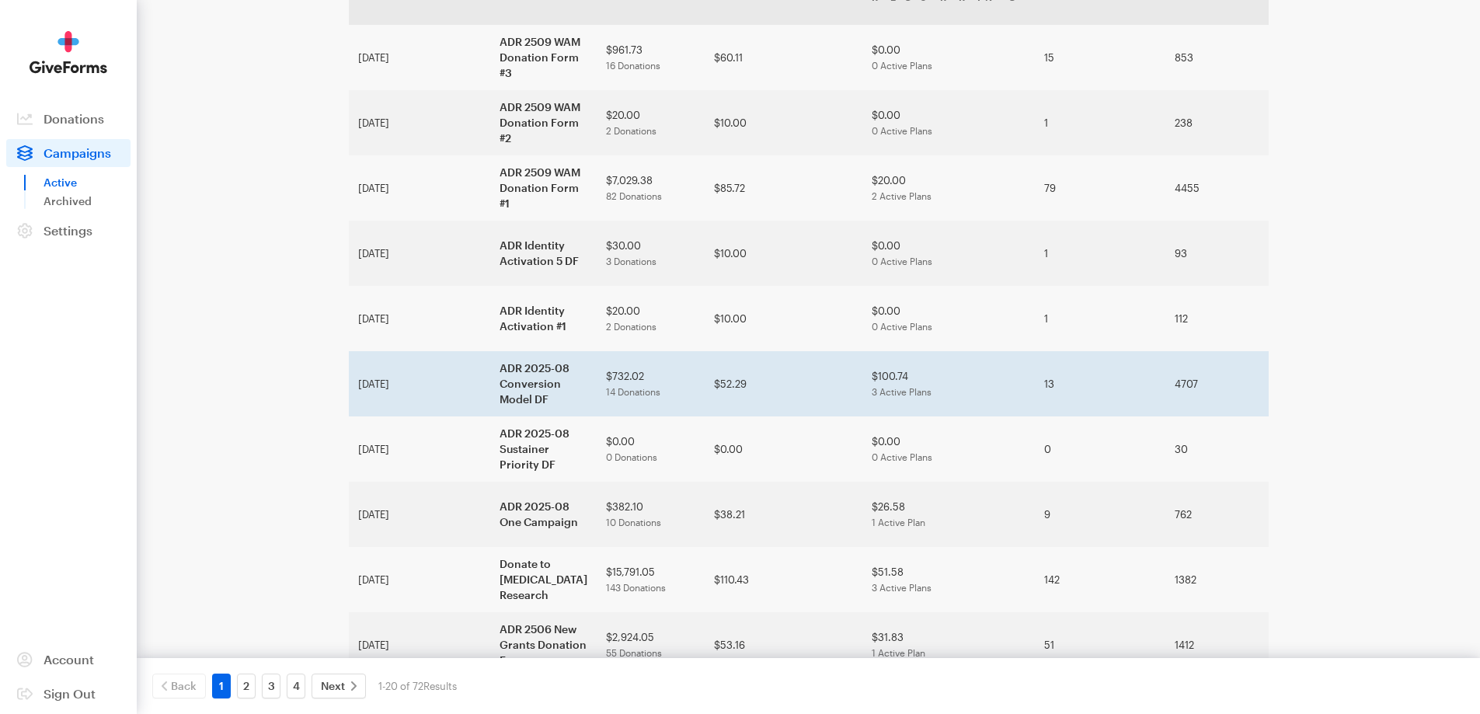
click at [490, 368] on td "ADR 2025-08 Conversion Model DF" at bounding box center [543, 383] width 106 height 65
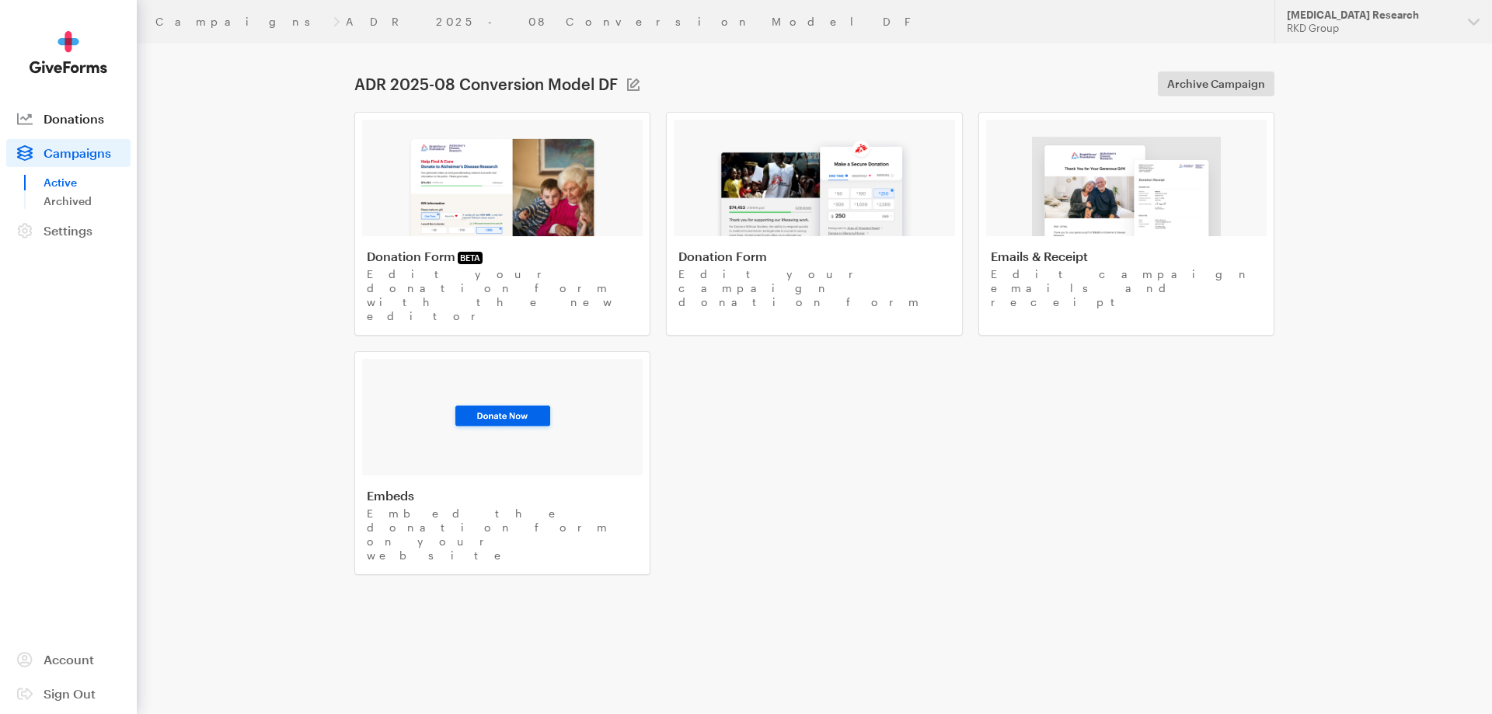
click at [75, 112] on span "Donations" at bounding box center [74, 118] width 61 height 15
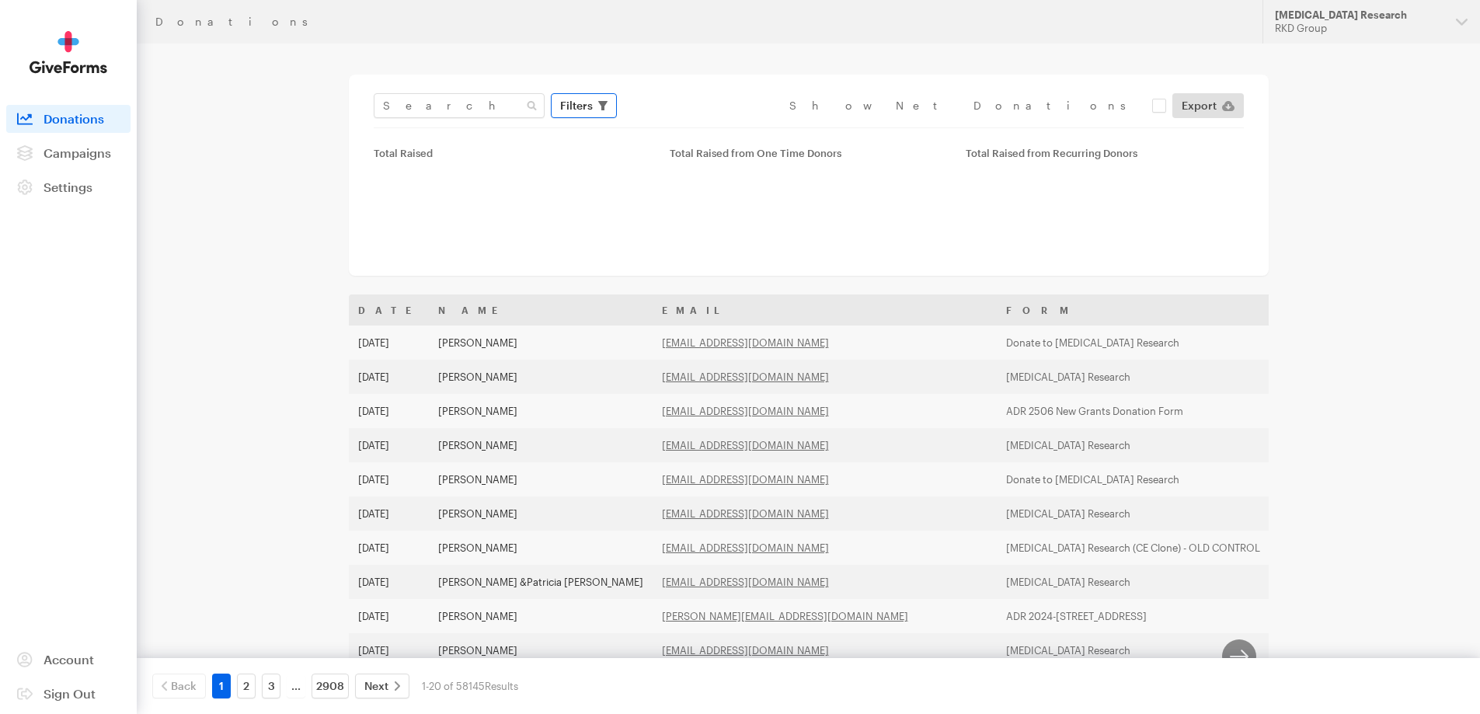
click at [566, 103] on span "Filters" at bounding box center [576, 105] width 33 height 19
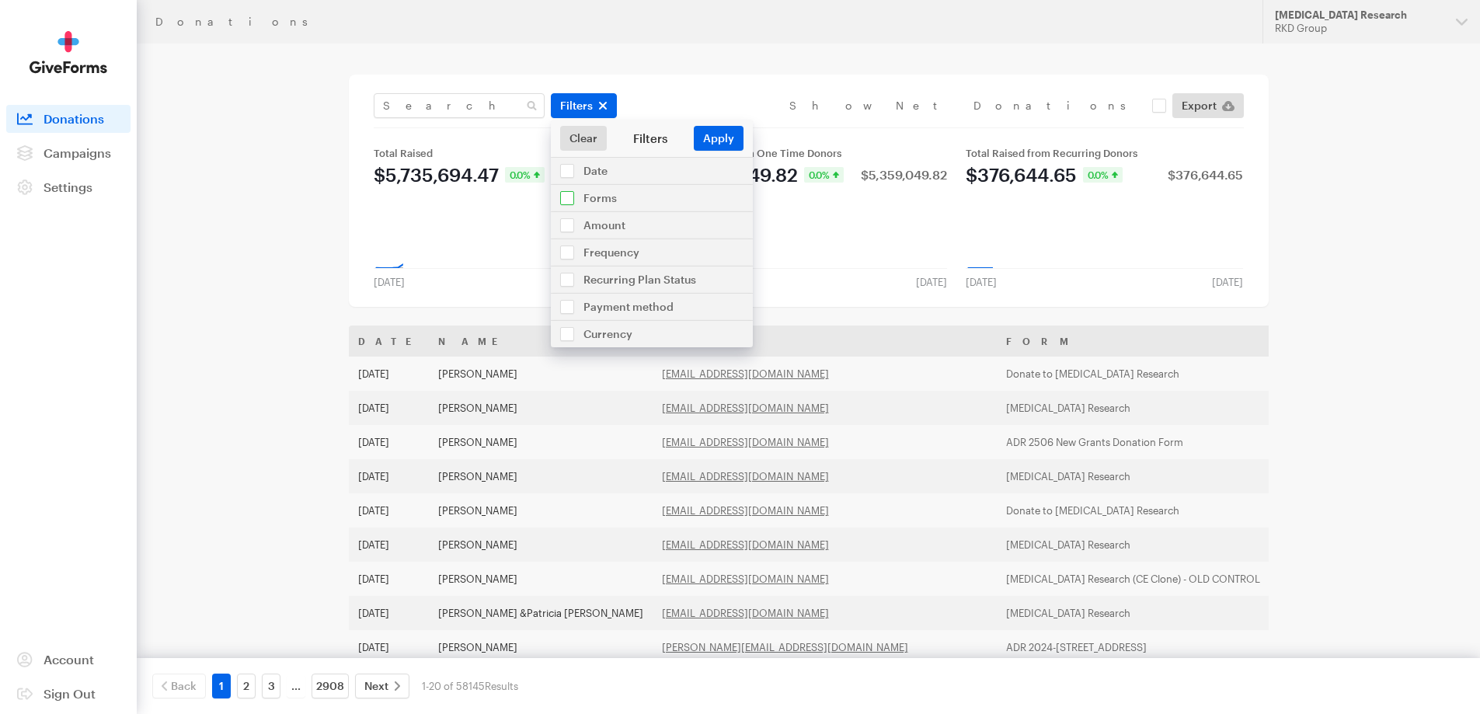
click at [573, 199] on input "checkbox" at bounding box center [652, 198] width 202 height 26
checkbox input "true"
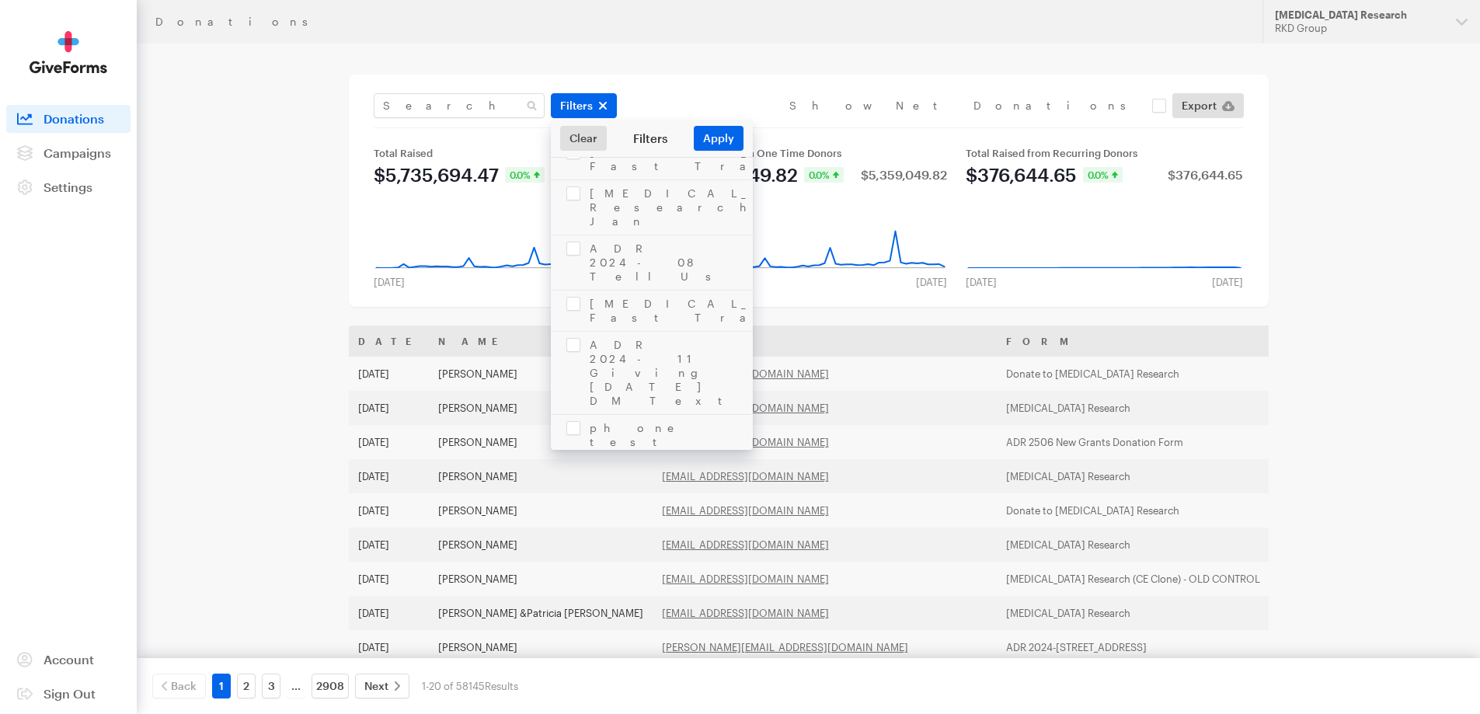
scroll to position [2719, 0]
checkbox input "true"
click at [726, 138] on button "Apply" at bounding box center [719, 138] width 50 height 25
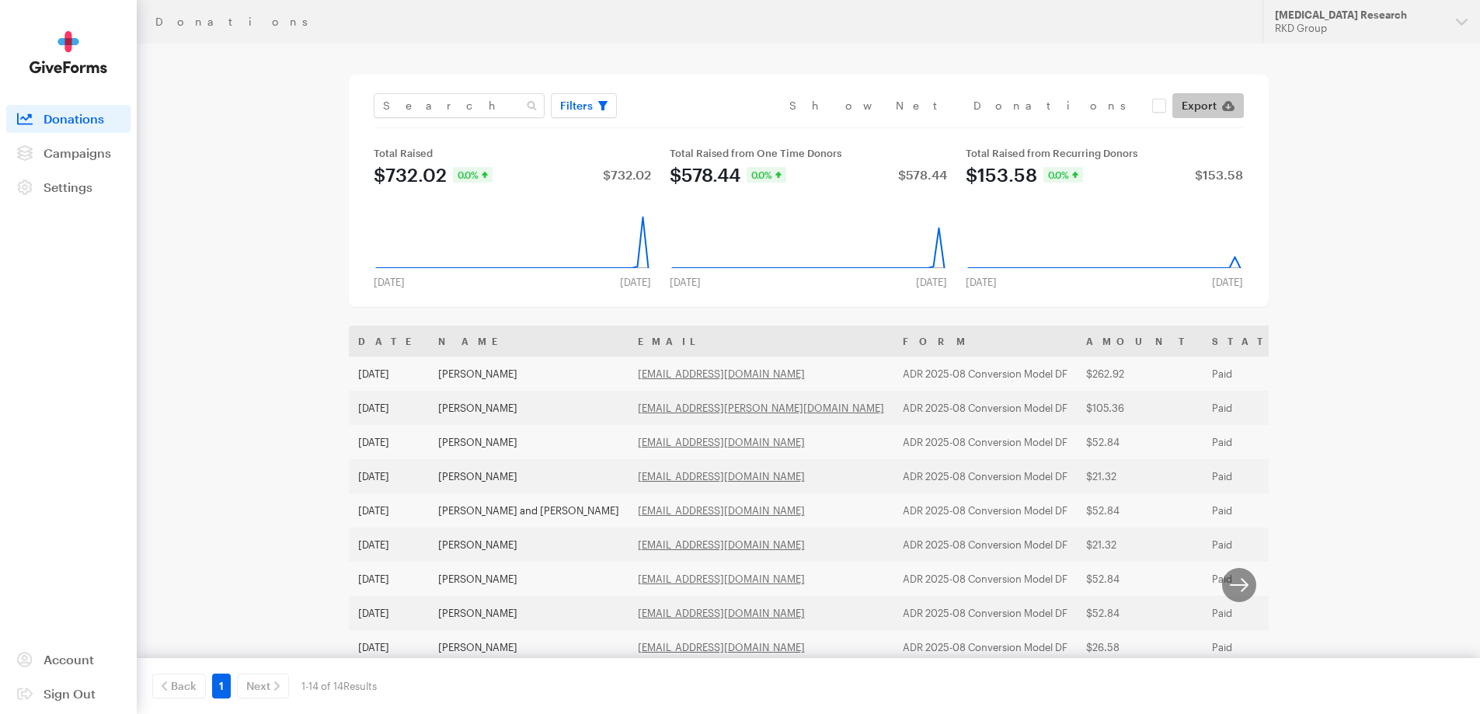
click at [1229, 105] on icon at bounding box center [1228, 106] width 12 height 10
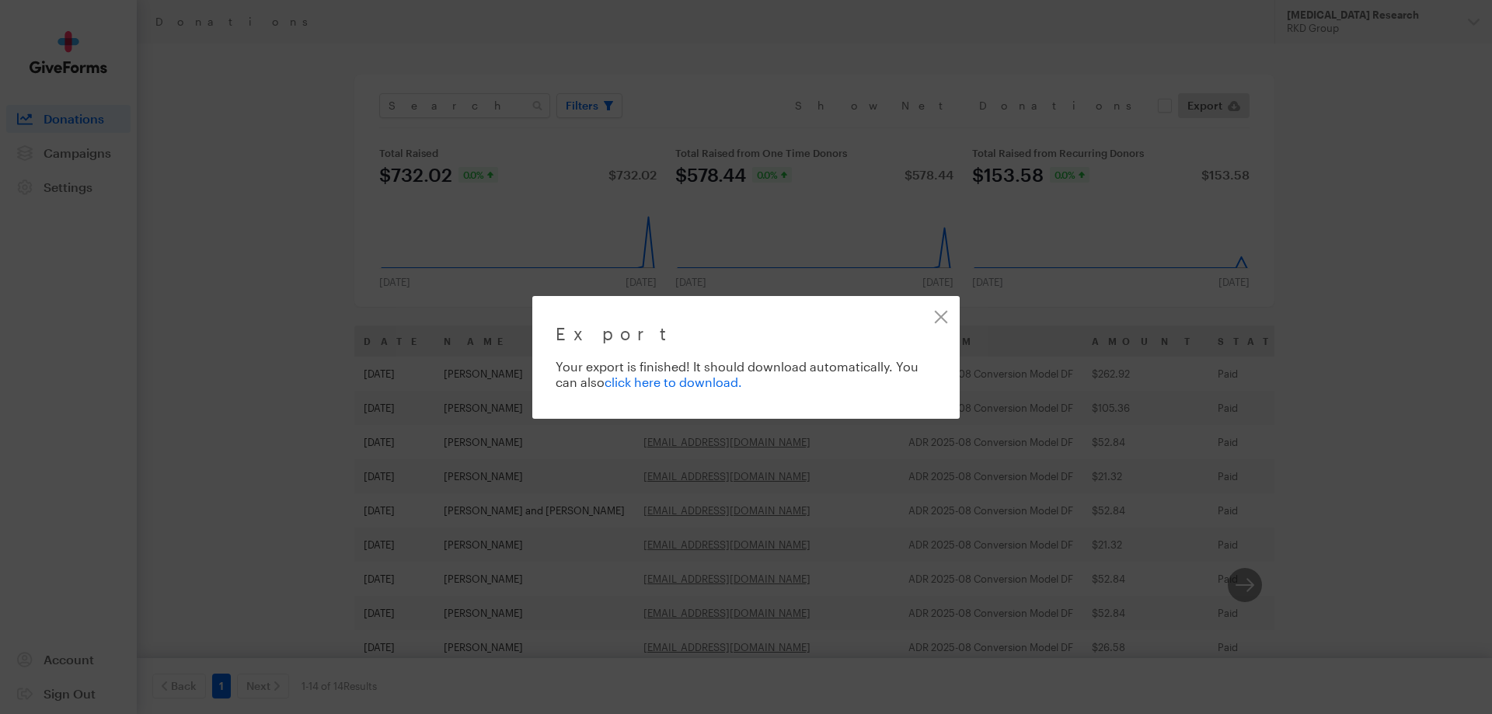
click at [720, 384] on link "click here to download." at bounding box center [673, 381] width 138 height 15
click at [938, 322] on link "Close" at bounding box center [940, 316] width 35 height 35
